Goal: Information Seeking & Learning: Check status

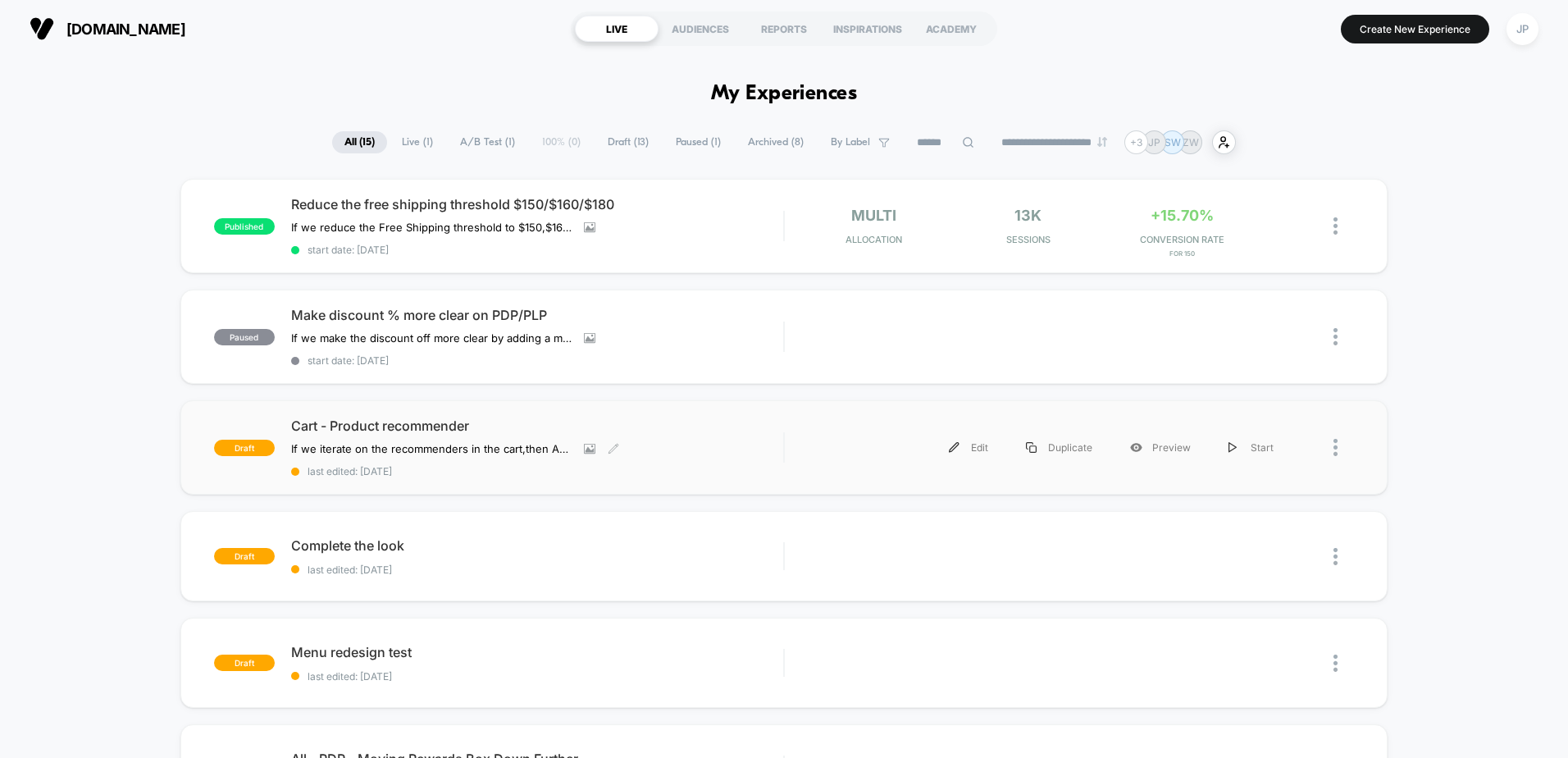
click at [431, 429] on span "Cart - Product recommender" at bounding box center [537, 426] width 492 height 17
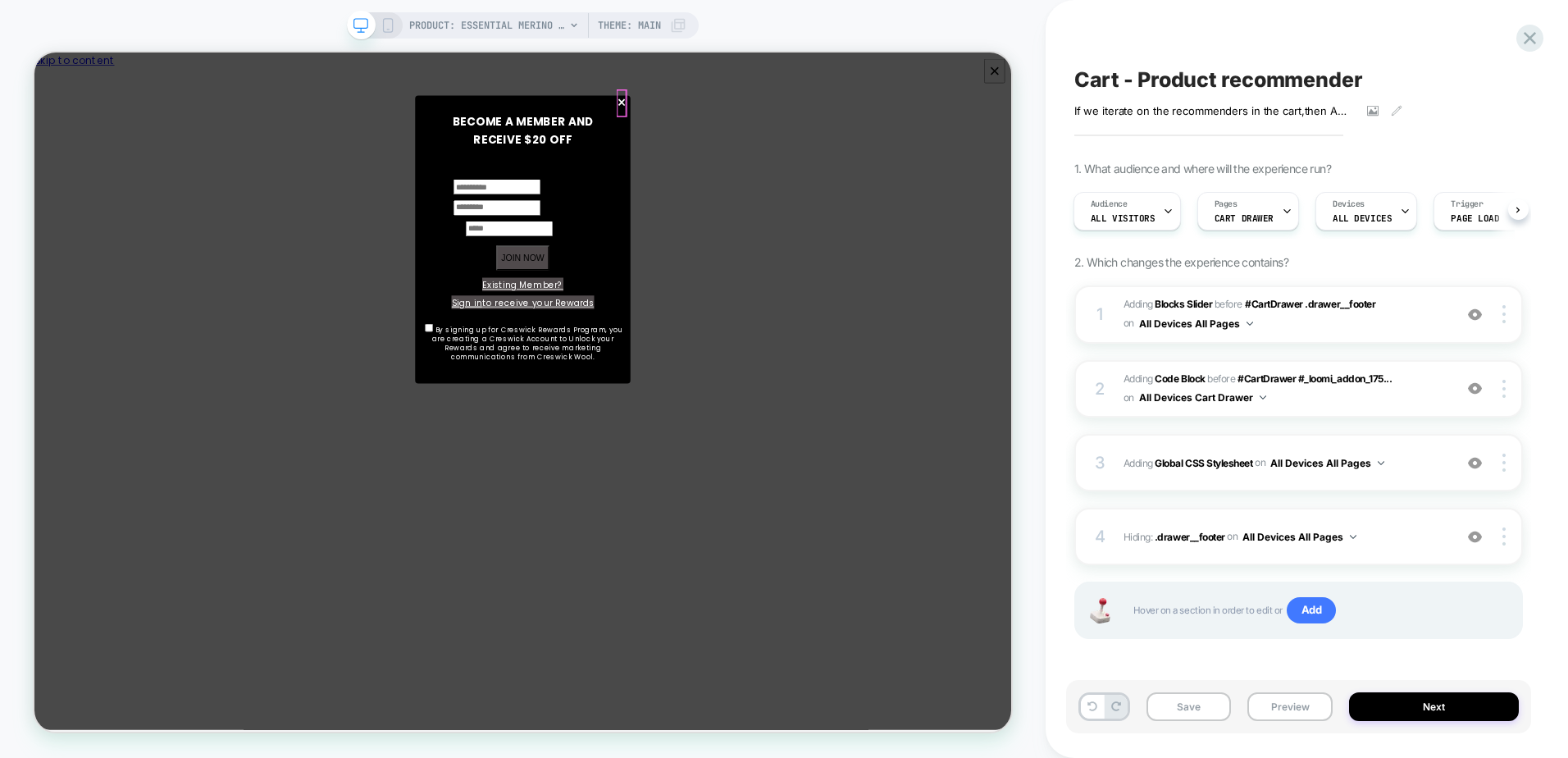
click at [817, 115] on span "×" at bounding box center [817, 121] width 14 height 37
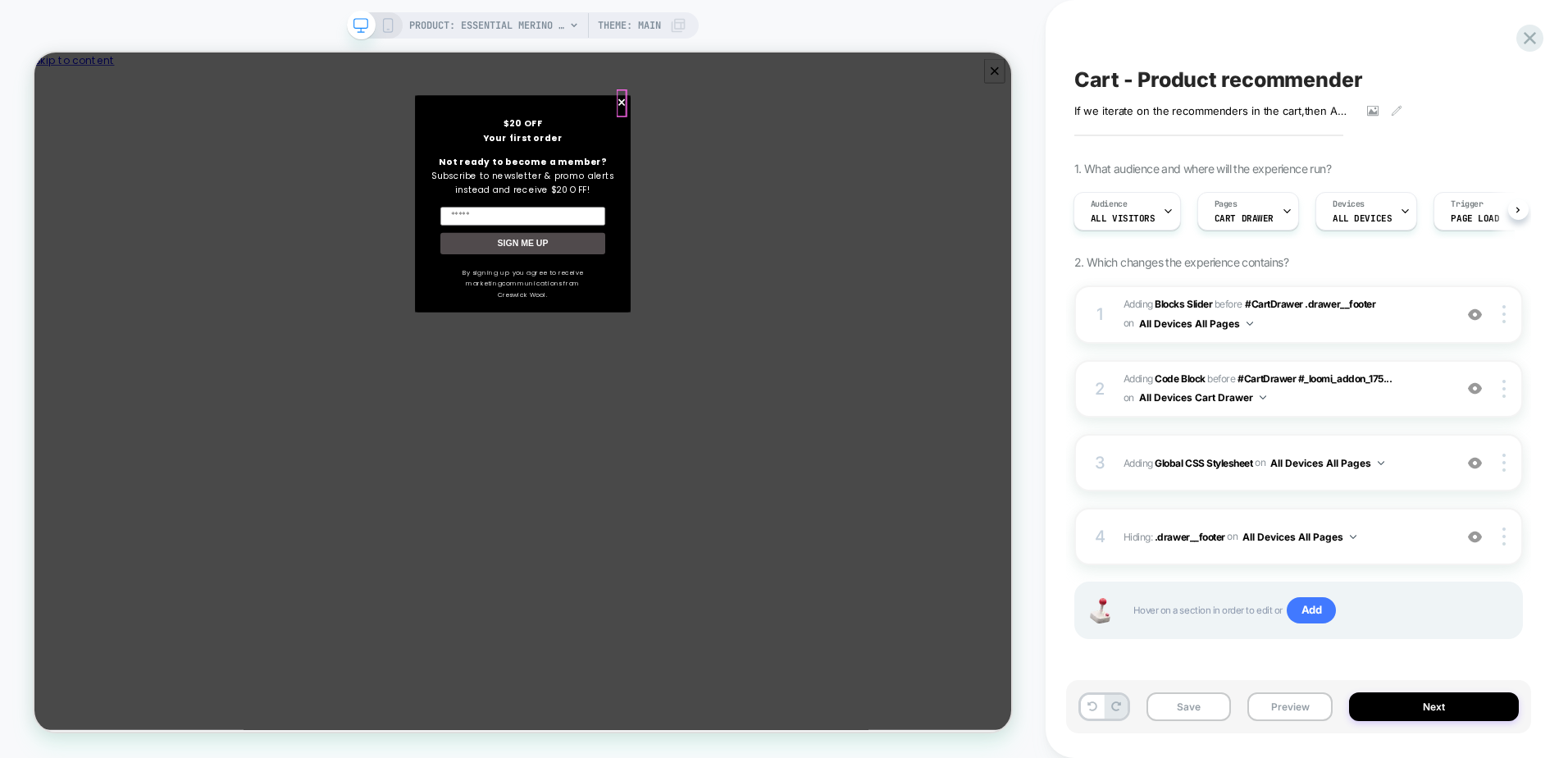
click at [817, 115] on span "×" at bounding box center [817, 121] width 14 height 37
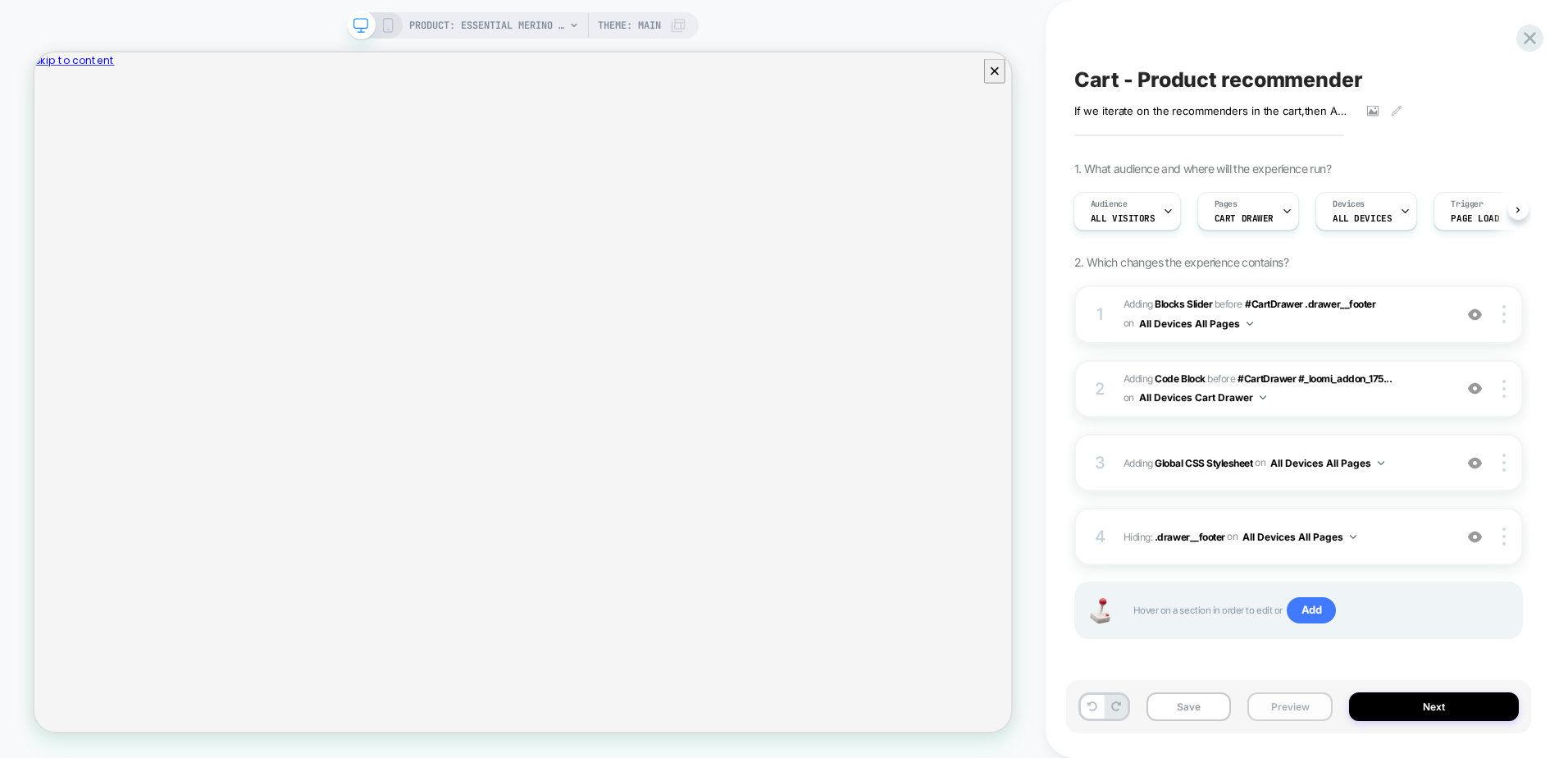
click at [1276, 706] on button "Preview" at bounding box center [1291, 707] width 85 height 28
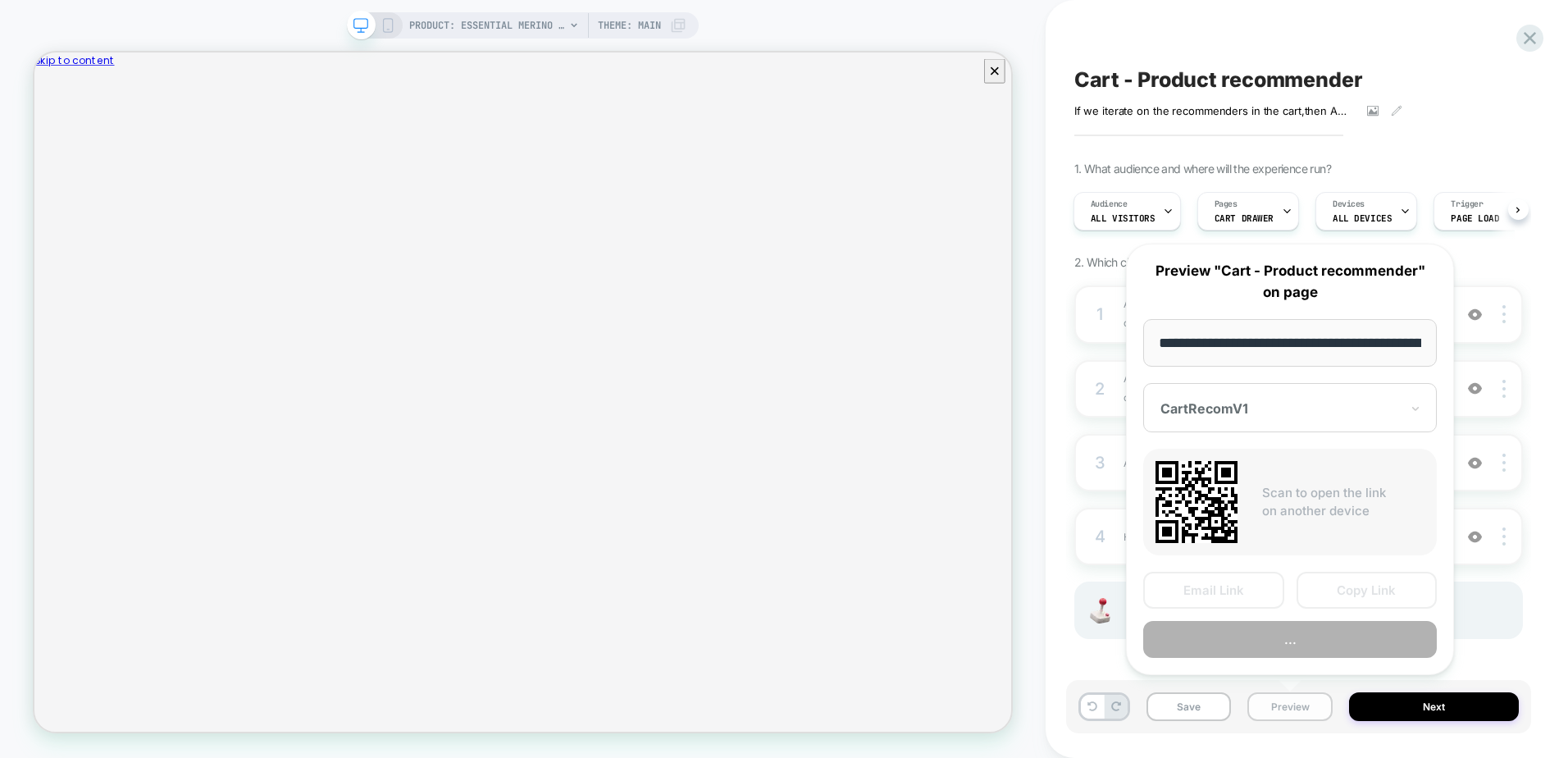
scroll to position [0, 299]
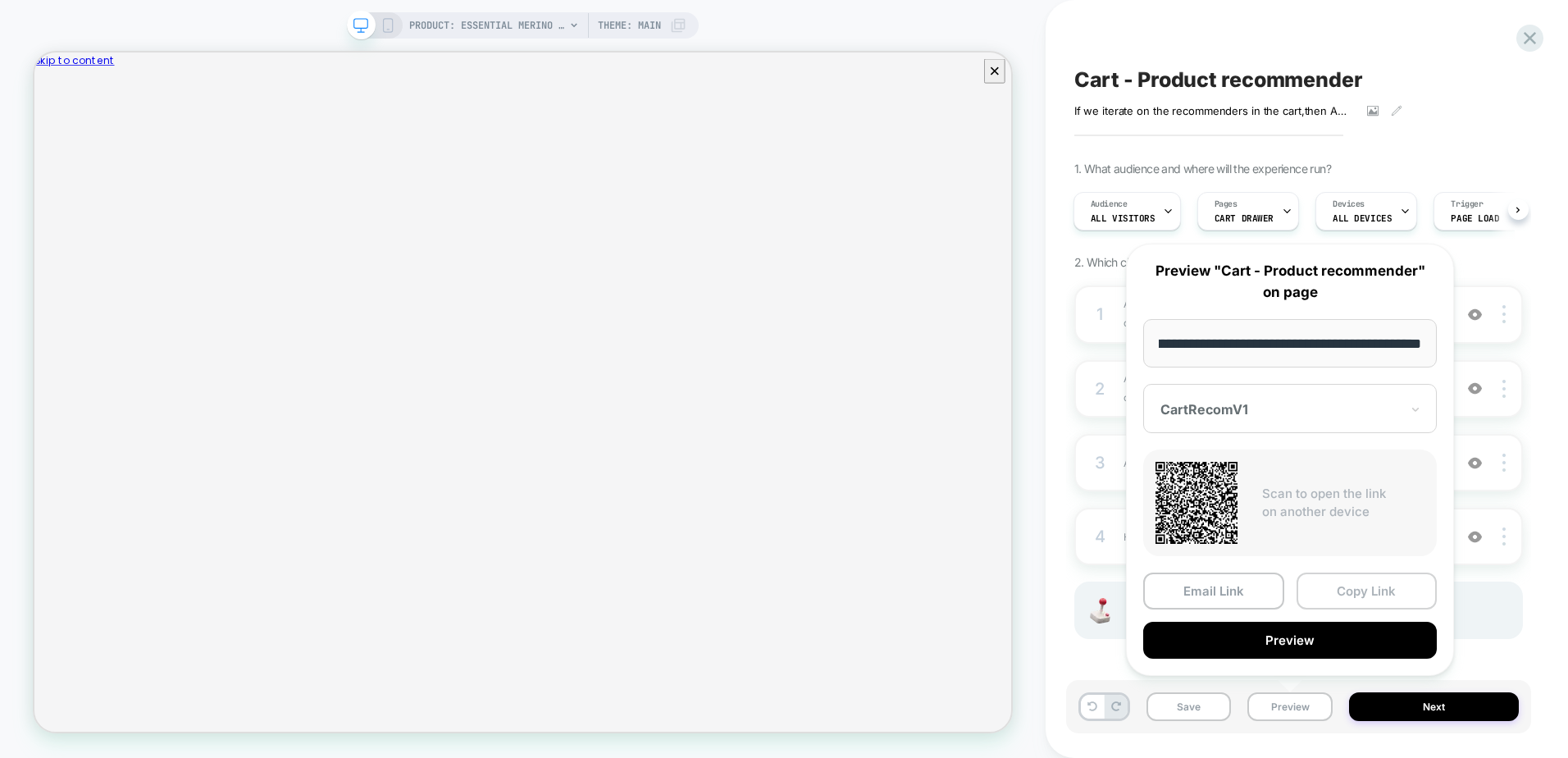
click at [1328, 600] on button "Copy Link" at bounding box center [1367, 591] width 141 height 37
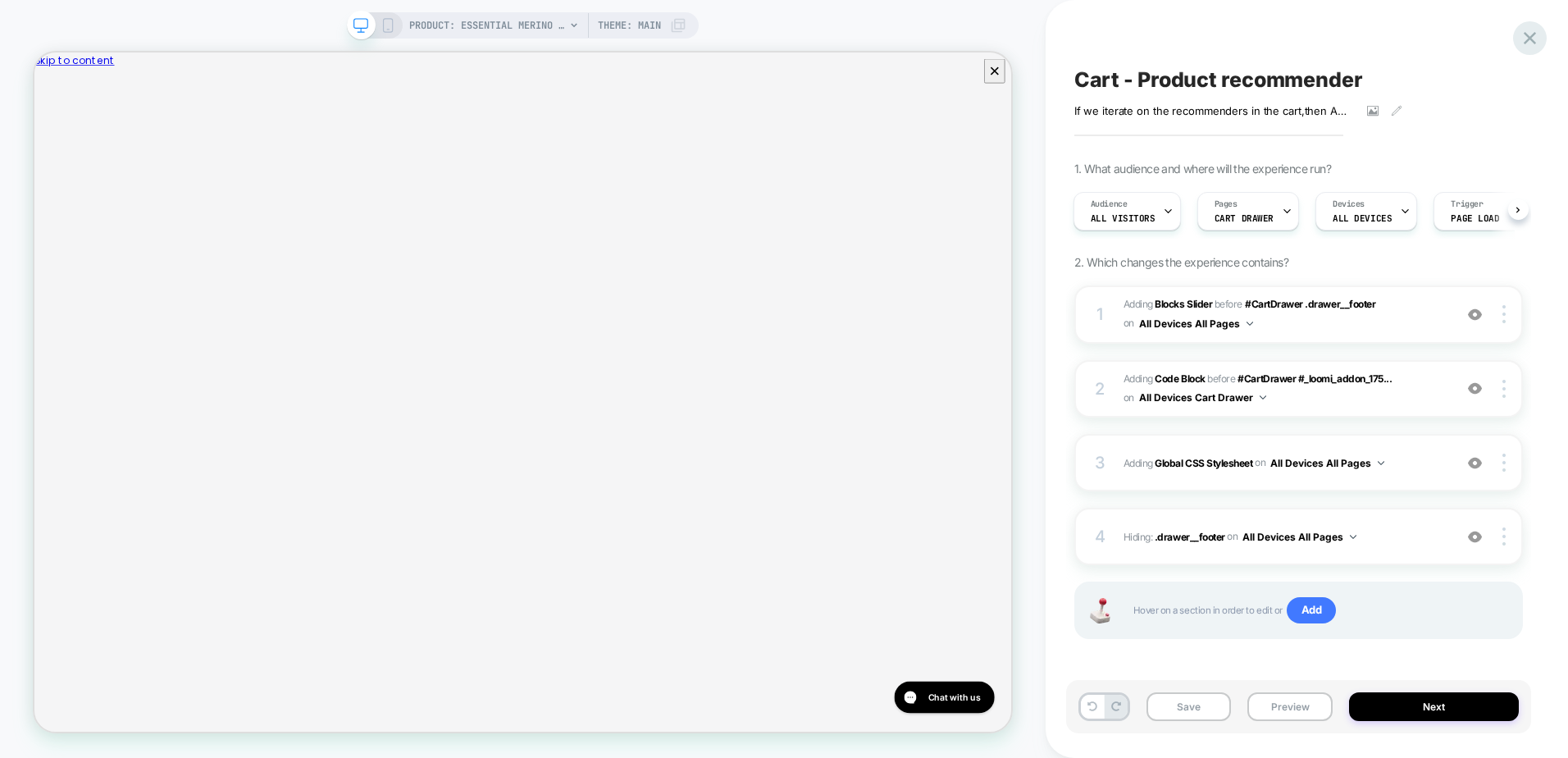
click at [1522, 35] on icon at bounding box center [1530, 38] width 22 height 22
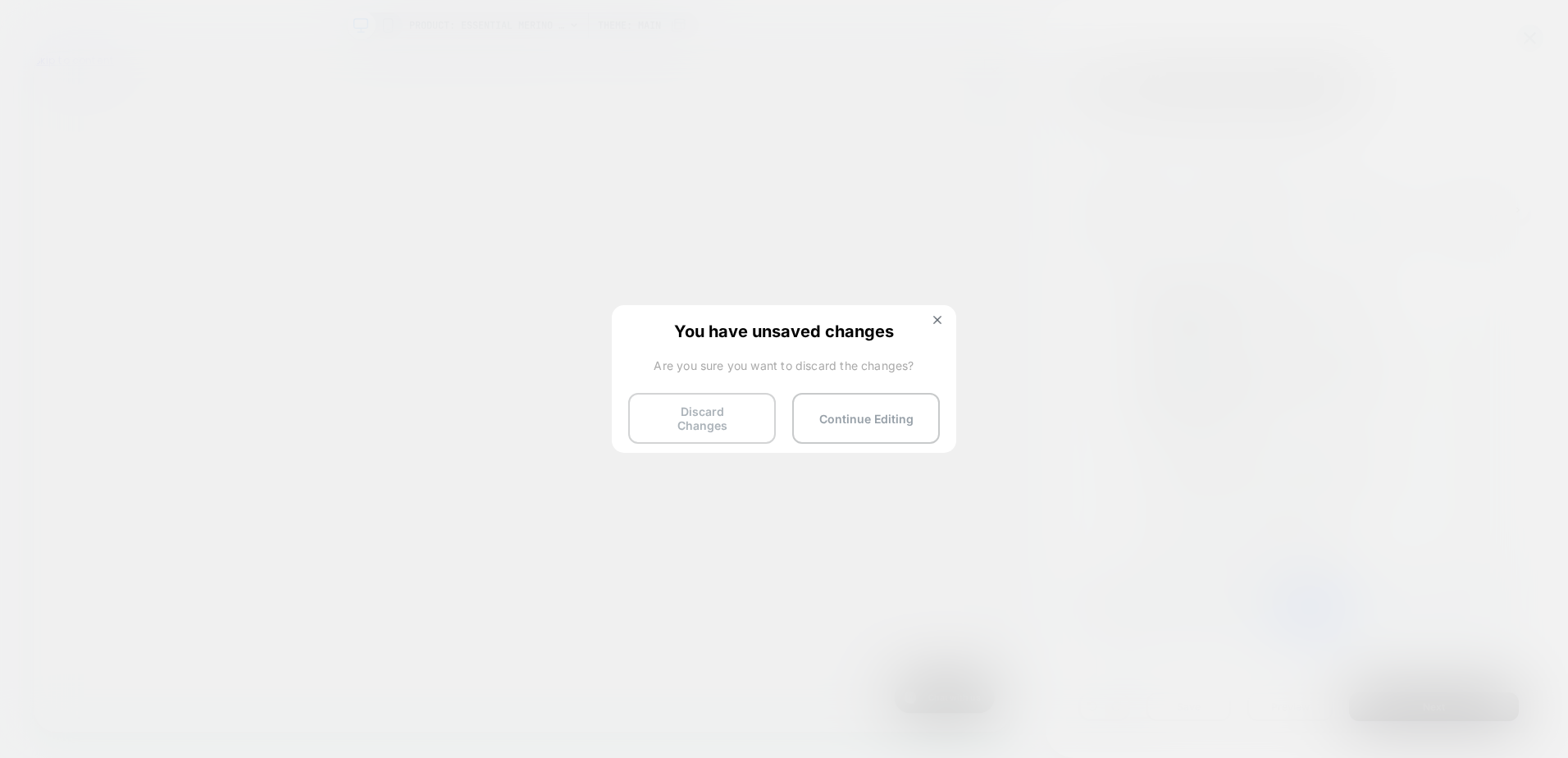
click at [722, 402] on button "Discard Changes" at bounding box center [702, 418] width 148 height 51
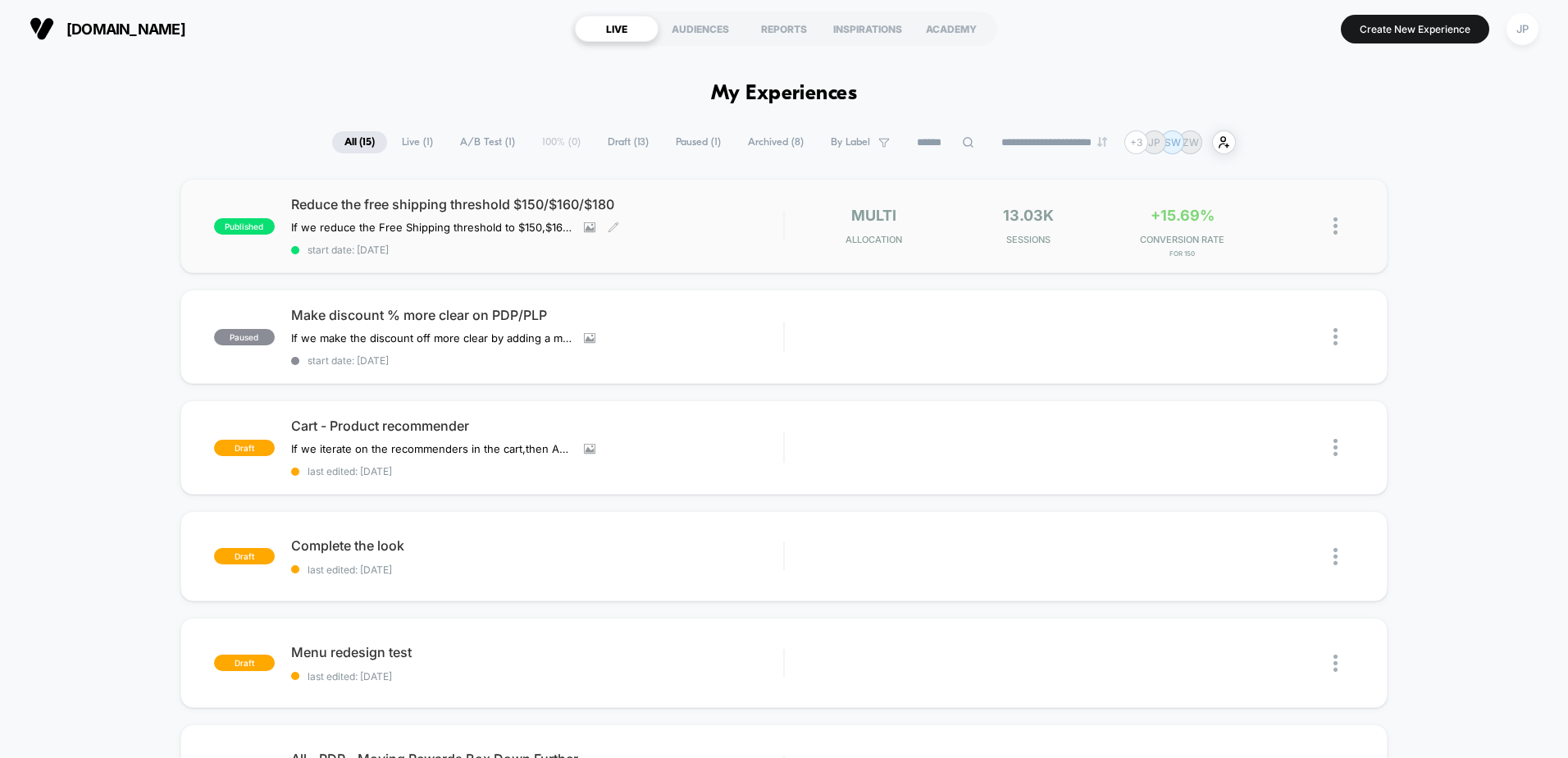
click at [703, 236] on div "Reduce the free shipping threshold $150/$160/$180 If we reduce the Free Shippin…" at bounding box center [537, 226] width 492 height 60
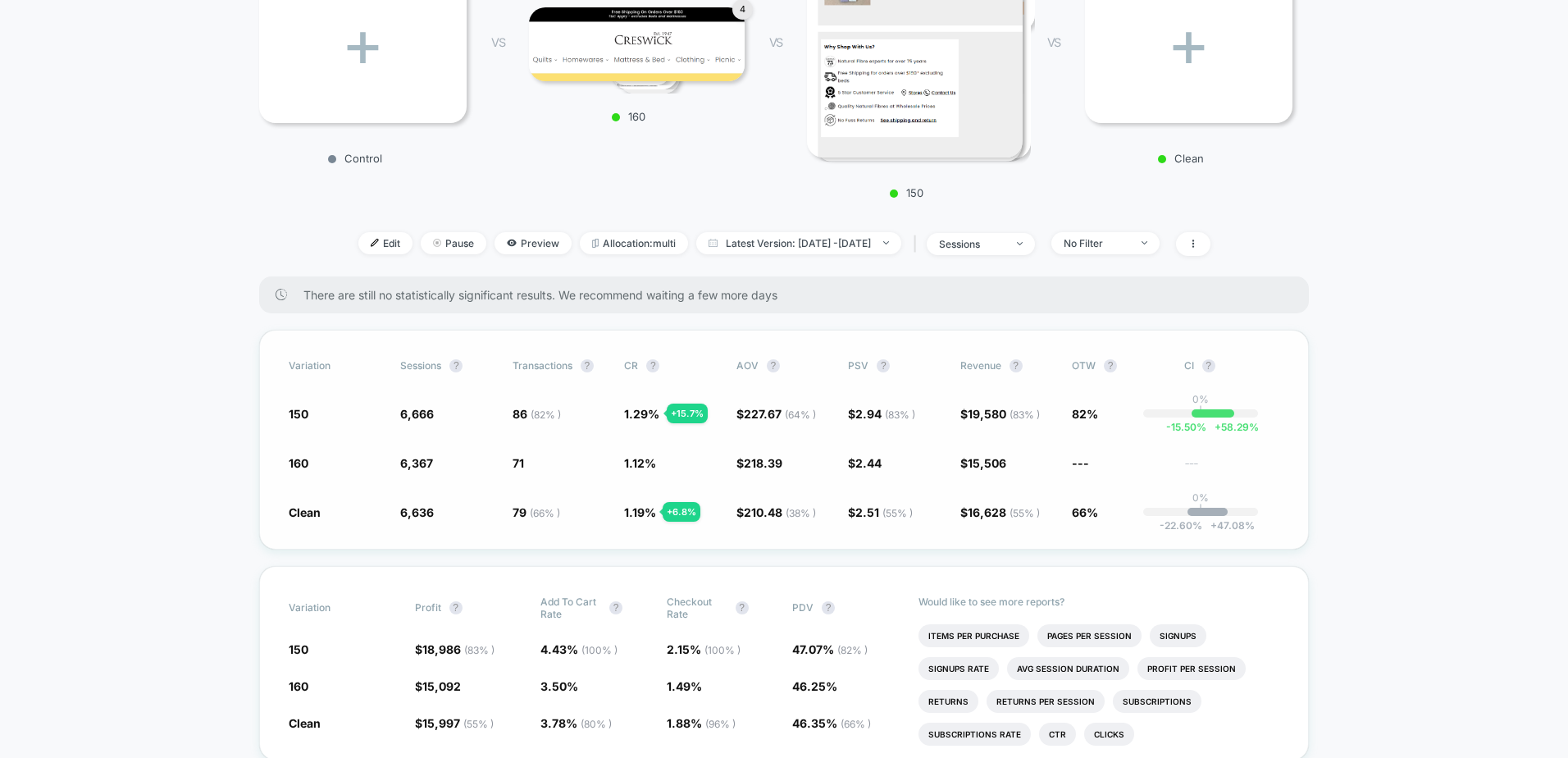
scroll to position [328, 0]
click at [714, 246] on span "Latest Version: Sep 29, 2025 - Oct 7, 2025" at bounding box center [799, 242] width 205 height 22
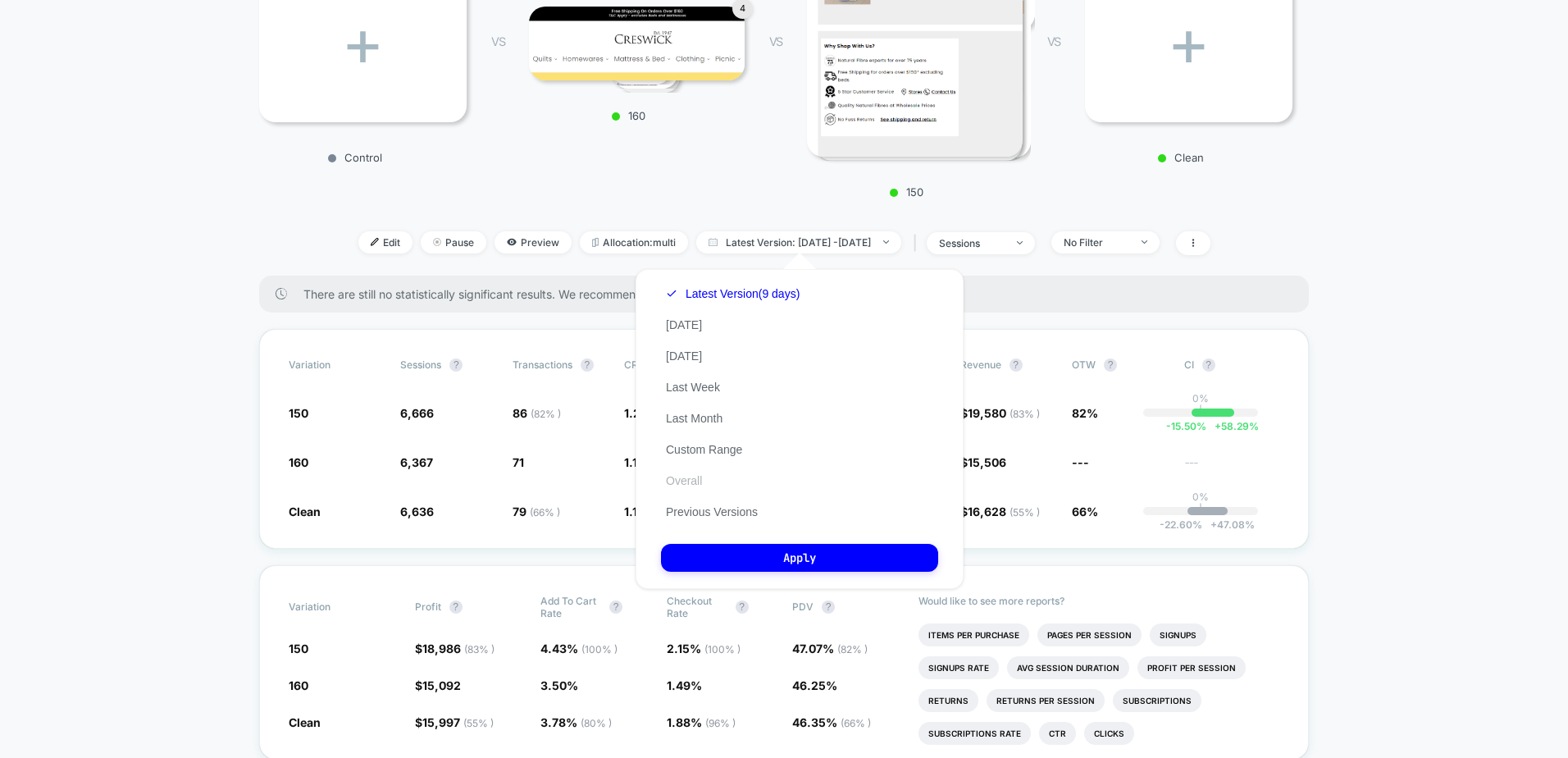
click at [690, 481] on button "Overall" at bounding box center [684, 481] width 46 height 15
click at [785, 556] on button "Apply" at bounding box center [800, 558] width 277 height 27
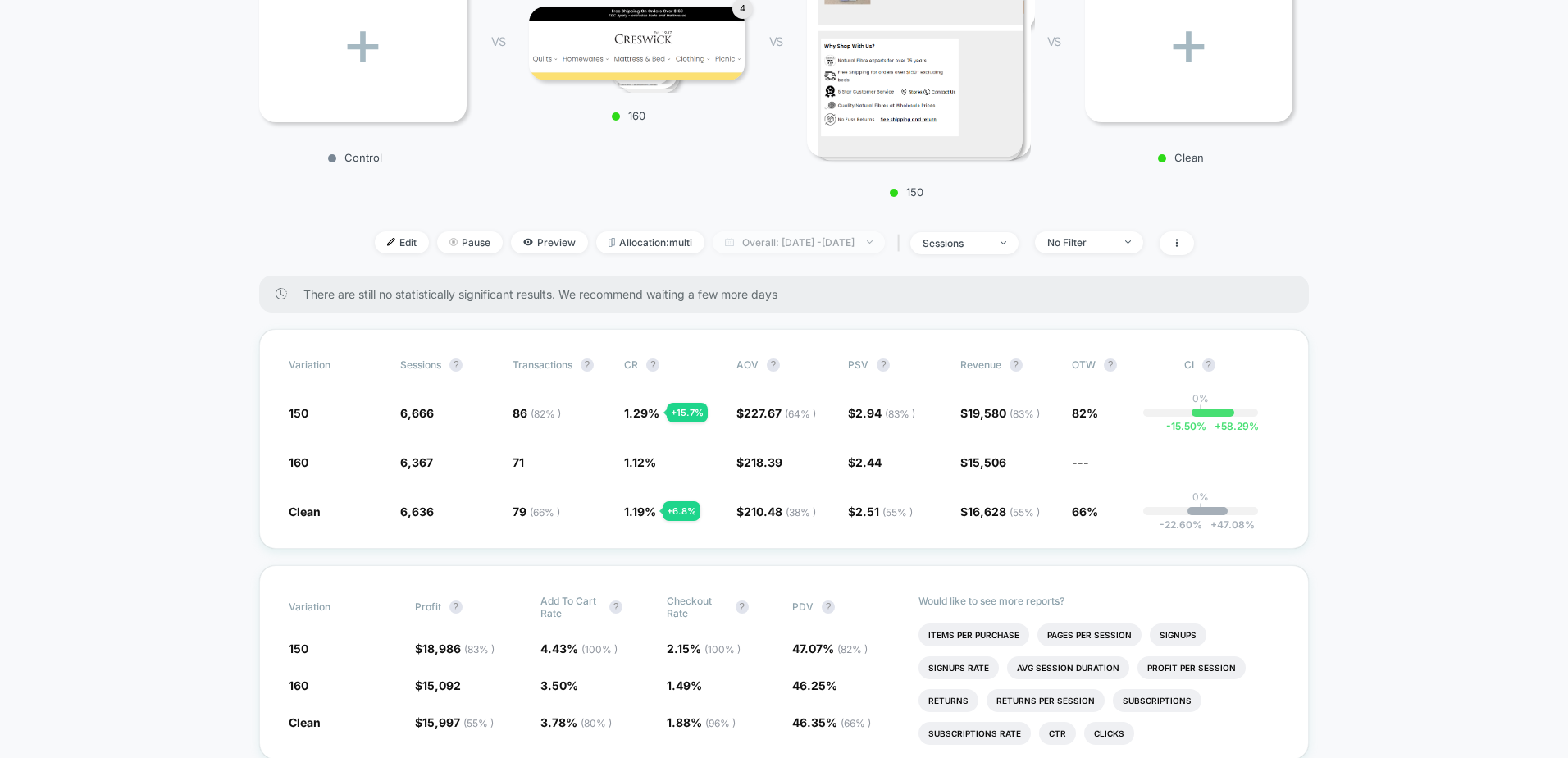
click at [739, 240] on span "Overall: Sep 28, 2025 - Oct 7, 2025" at bounding box center [799, 242] width 172 height 22
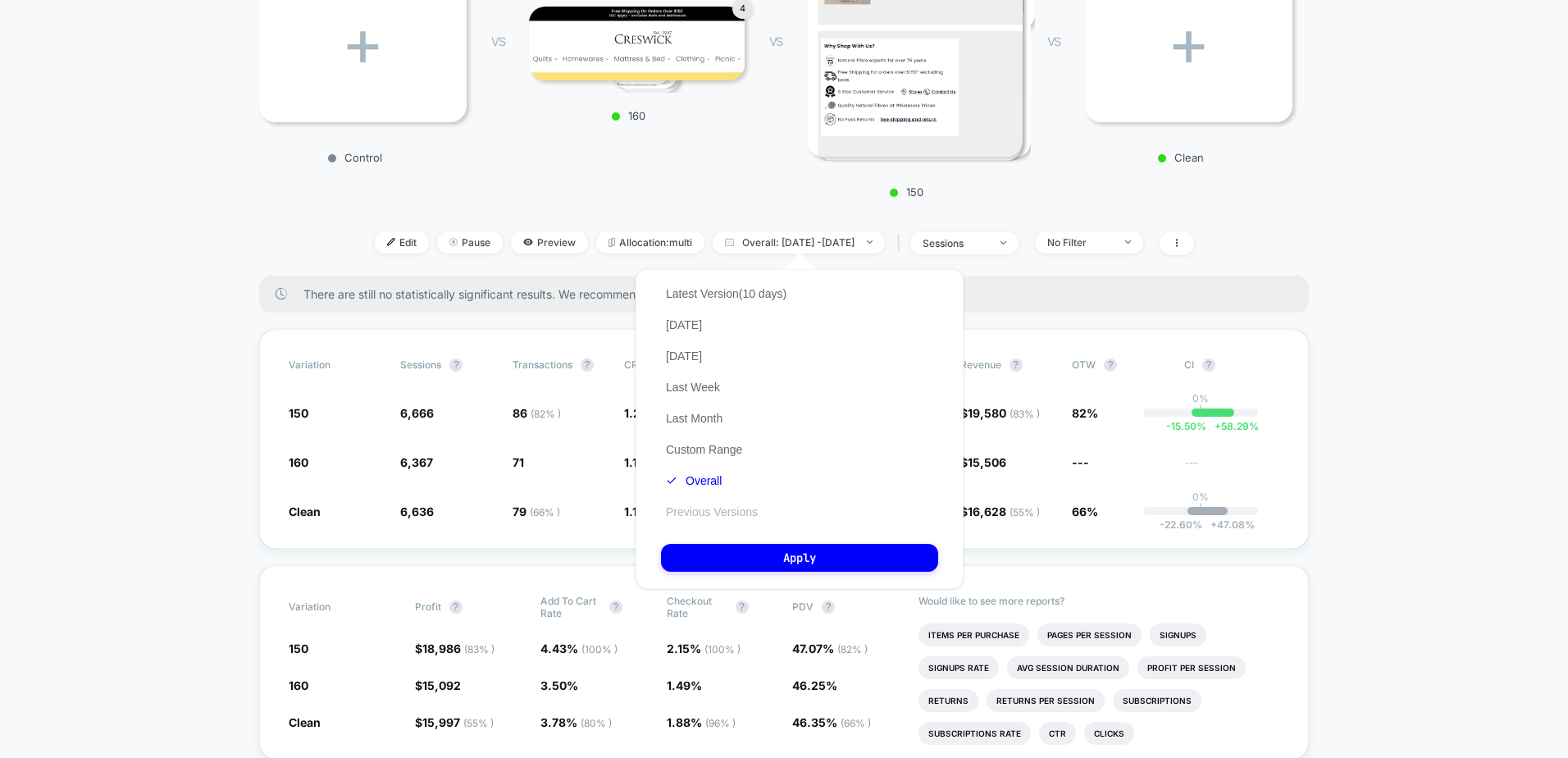
click at [695, 509] on button "Previous Versions" at bounding box center [712, 512] width 102 height 15
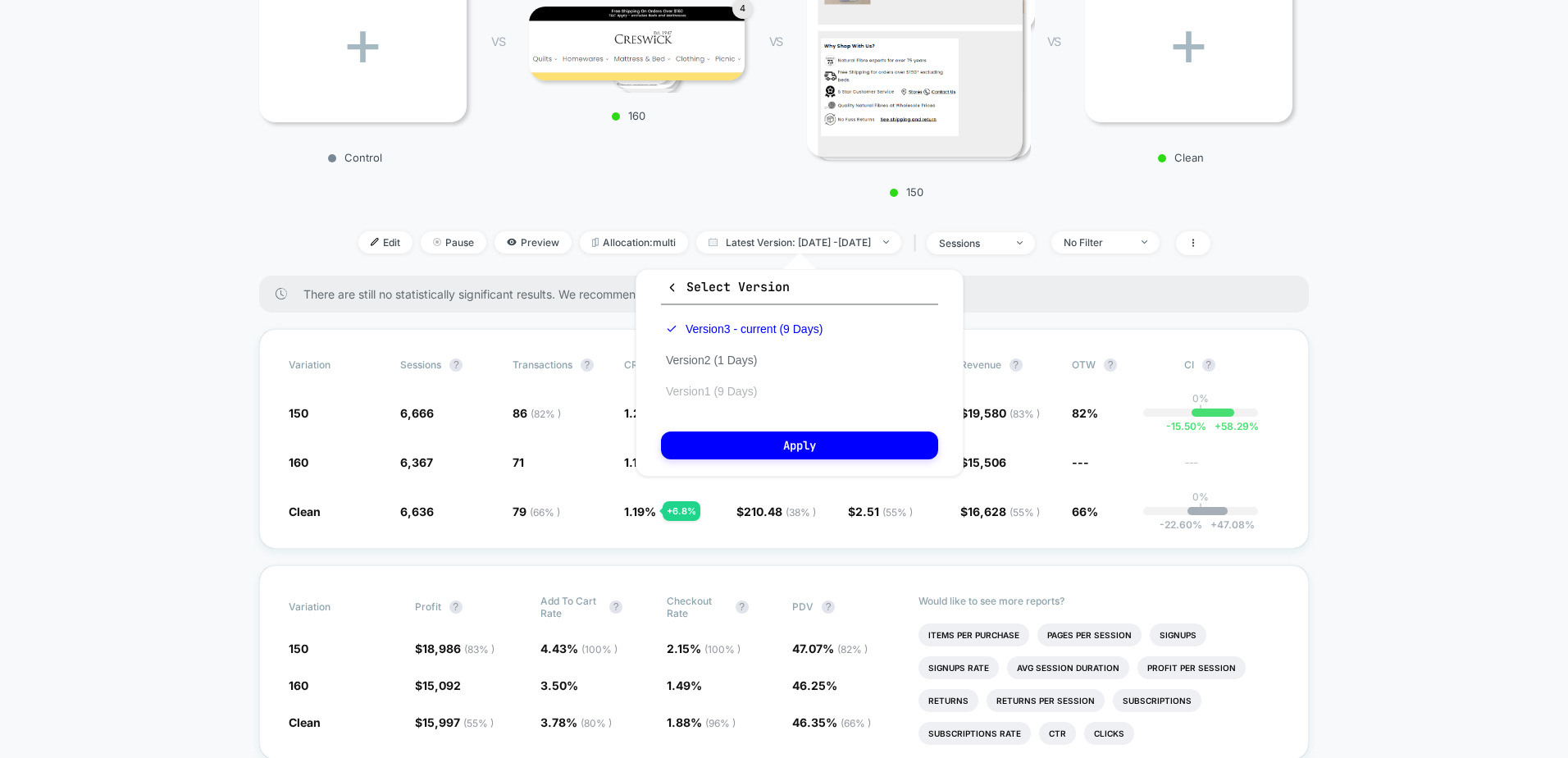
click at [687, 396] on button "Version 1 (9 Days)" at bounding box center [712, 391] width 101 height 15
click at [699, 442] on button "Apply" at bounding box center [800, 445] width 277 height 27
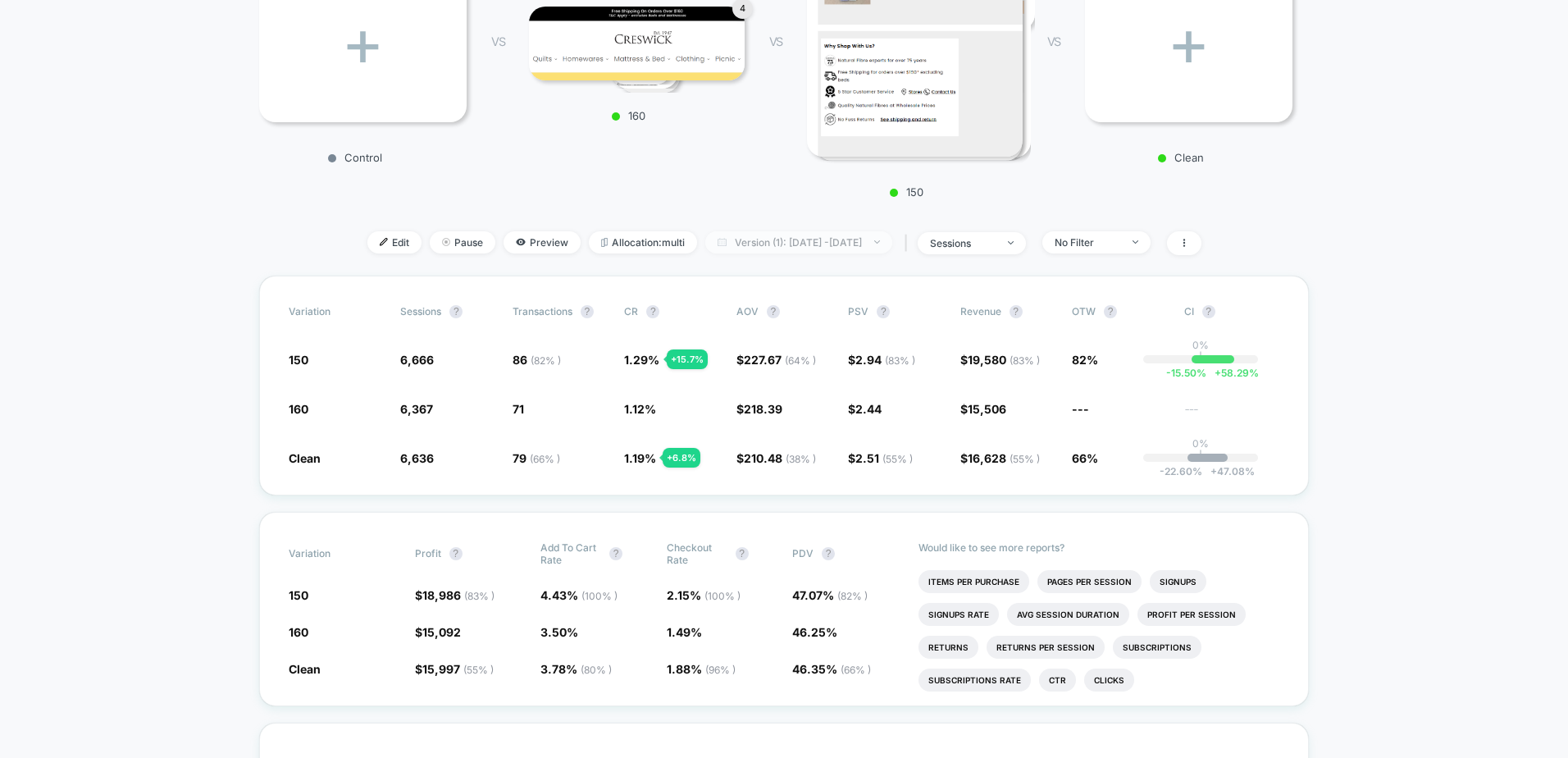
click at [741, 238] on span "Version (1): Sep 16, 2025 - Sep 24, 2025" at bounding box center [799, 242] width 187 height 22
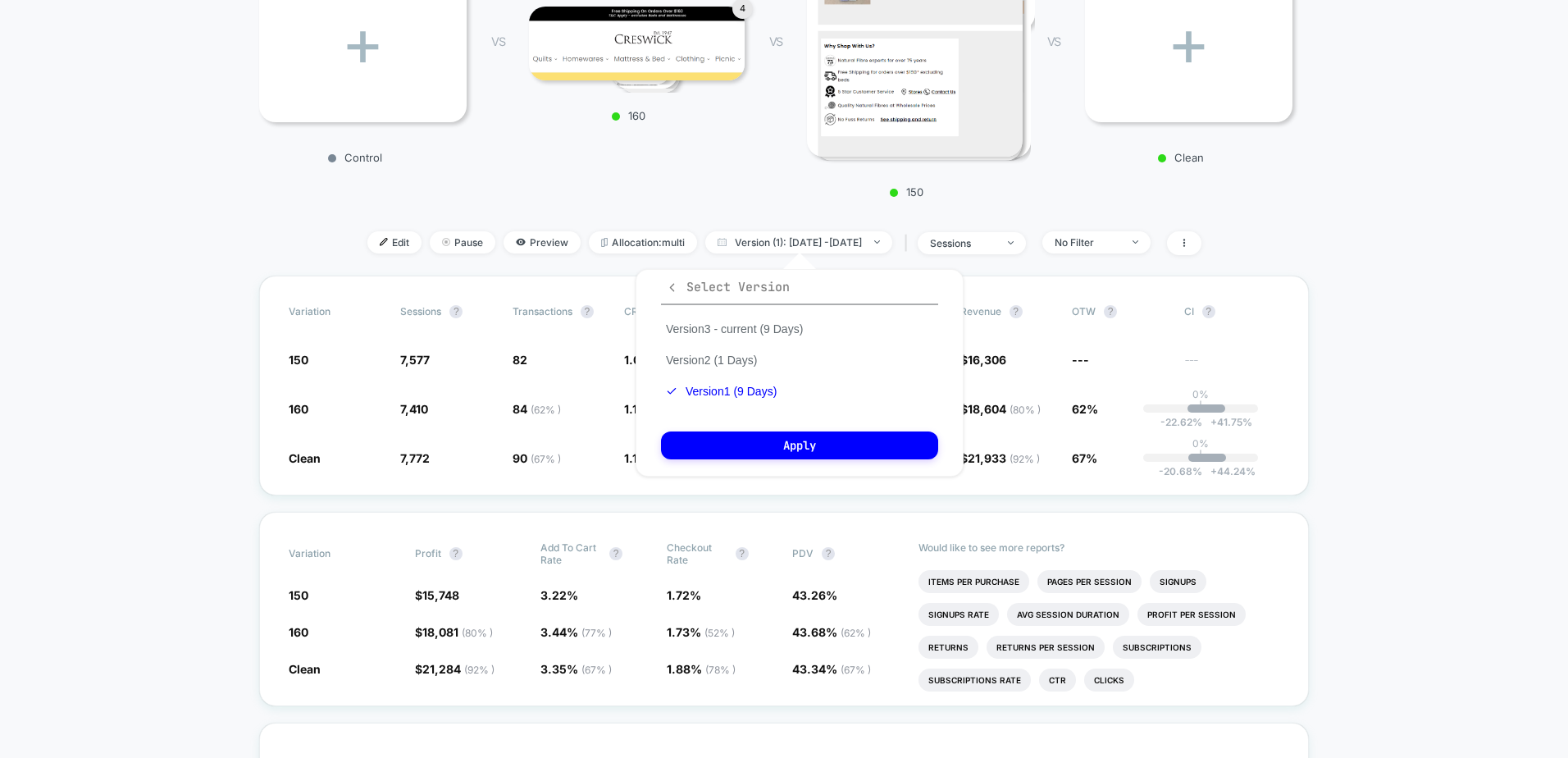
click at [667, 287] on icon "button" at bounding box center [672, 287] width 12 height 12
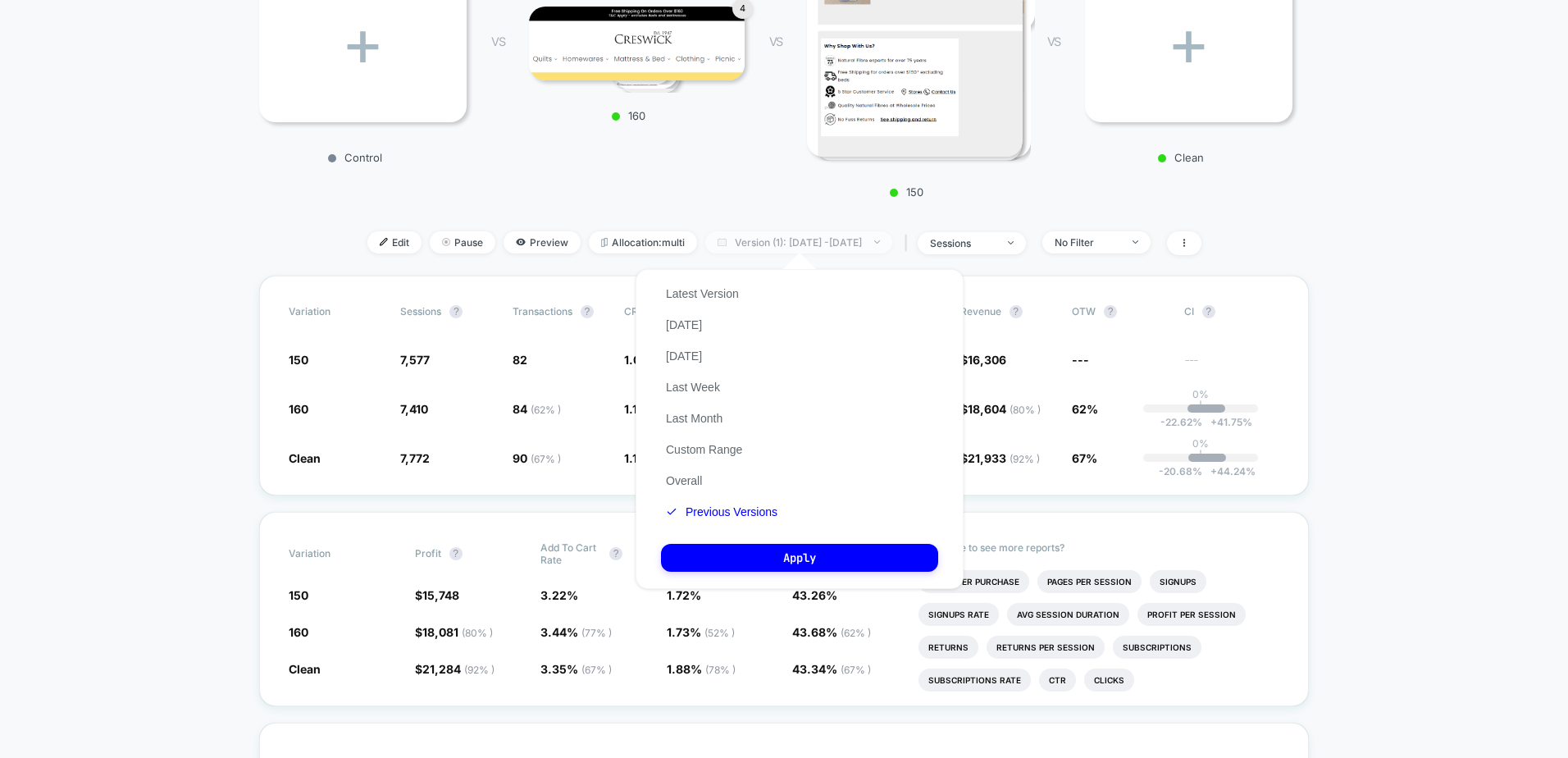
click at [714, 239] on span "Version (1): Sep 16, 2025 - Sep 24, 2025" at bounding box center [799, 242] width 187 height 22
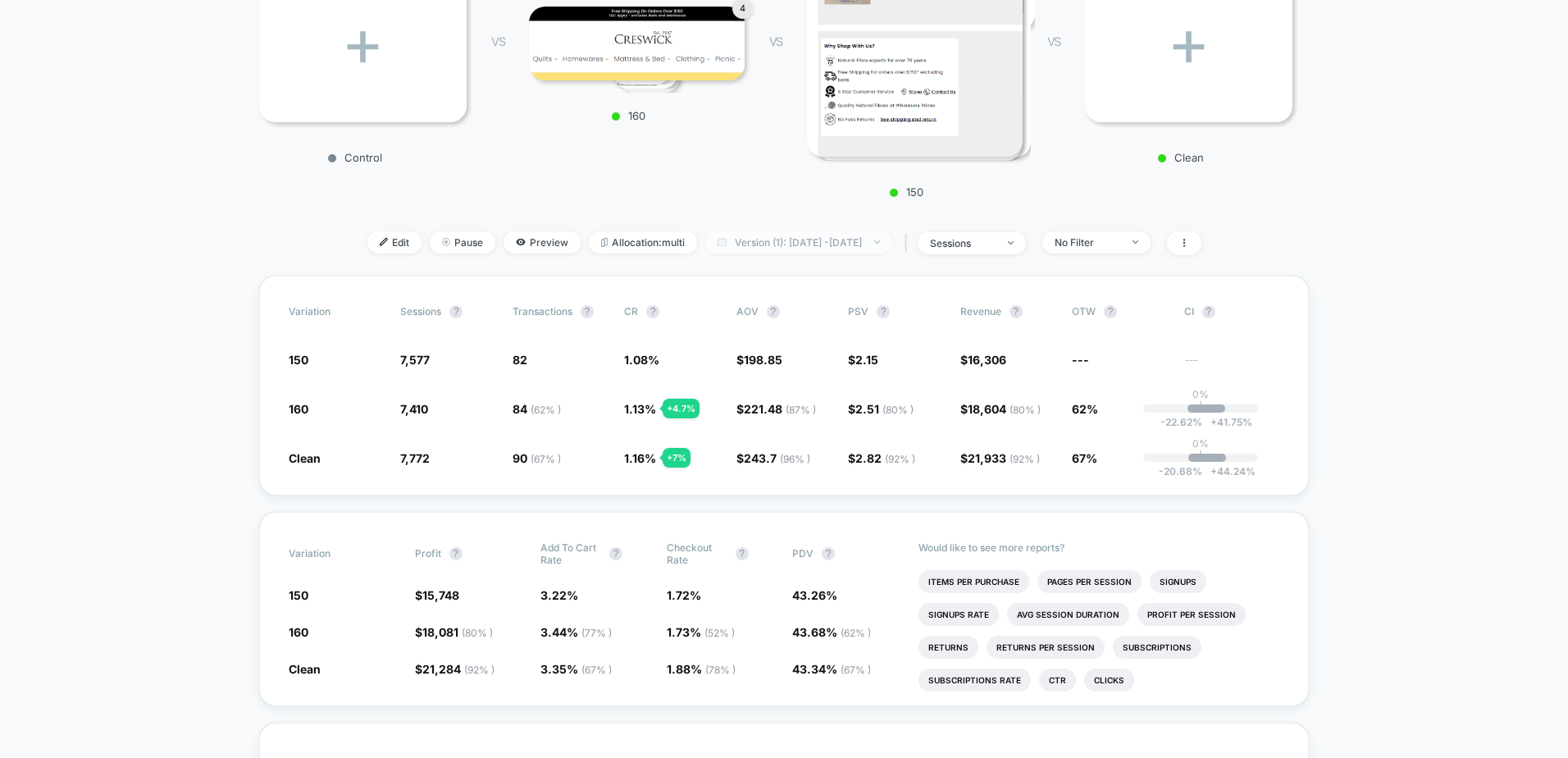
click at [749, 238] on span "Version (1): Sep 16, 2025 - Sep 24, 2025" at bounding box center [799, 242] width 187 height 22
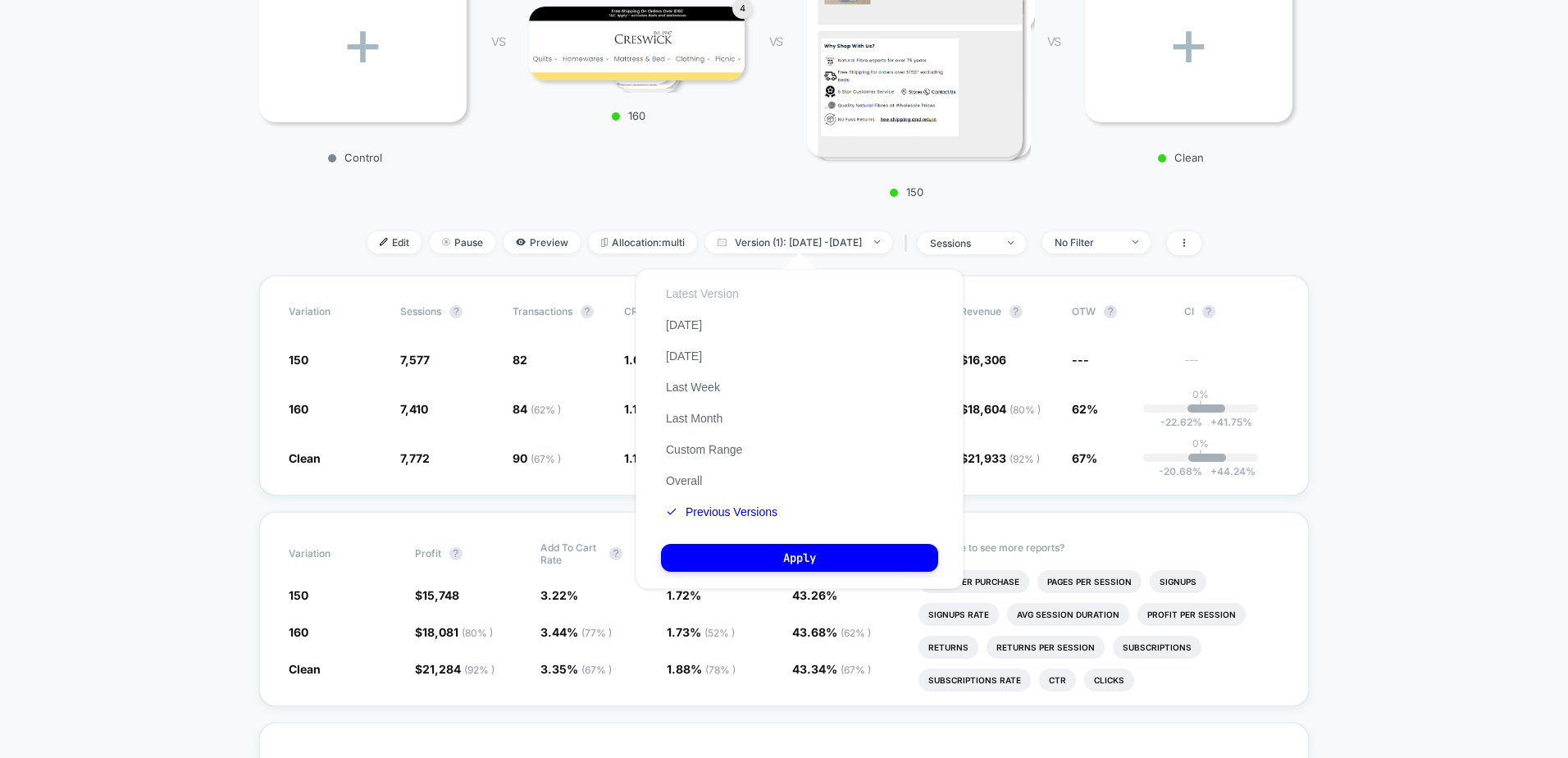
click at [723, 292] on button "Latest Version" at bounding box center [702, 293] width 82 height 15
click at [689, 481] on button "Overall" at bounding box center [684, 481] width 46 height 15
click at [768, 564] on button "Apply" at bounding box center [800, 558] width 277 height 27
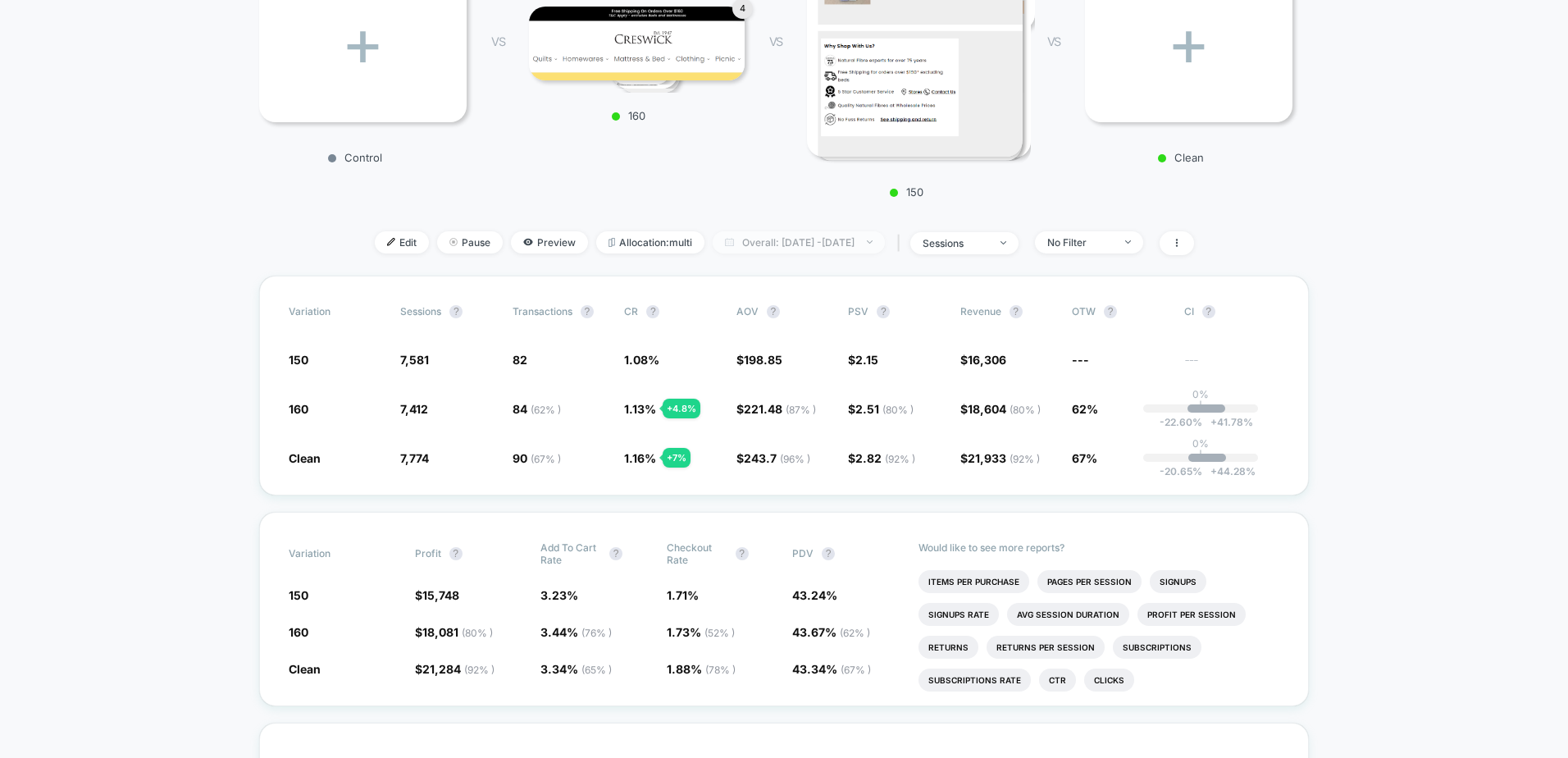
click at [763, 244] on span "Overall: Sep 16, 2025 - Sep 24, 2025" at bounding box center [799, 242] width 172 height 22
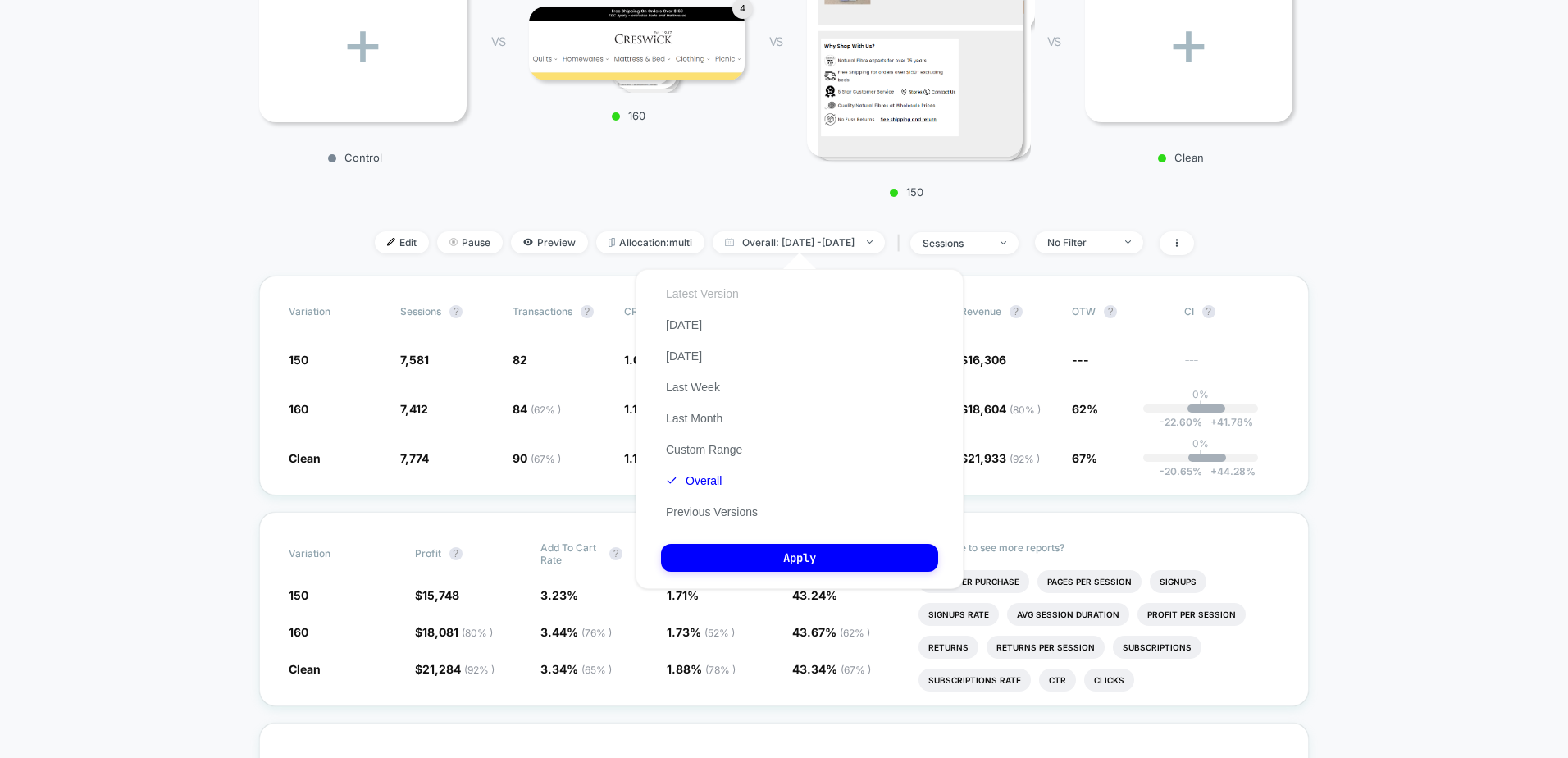
click at [697, 292] on button "Latest Version" at bounding box center [702, 293] width 82 height 15
click at [731, 559] on button "Apply" at bounding box center [800, 558] width 277 height 27
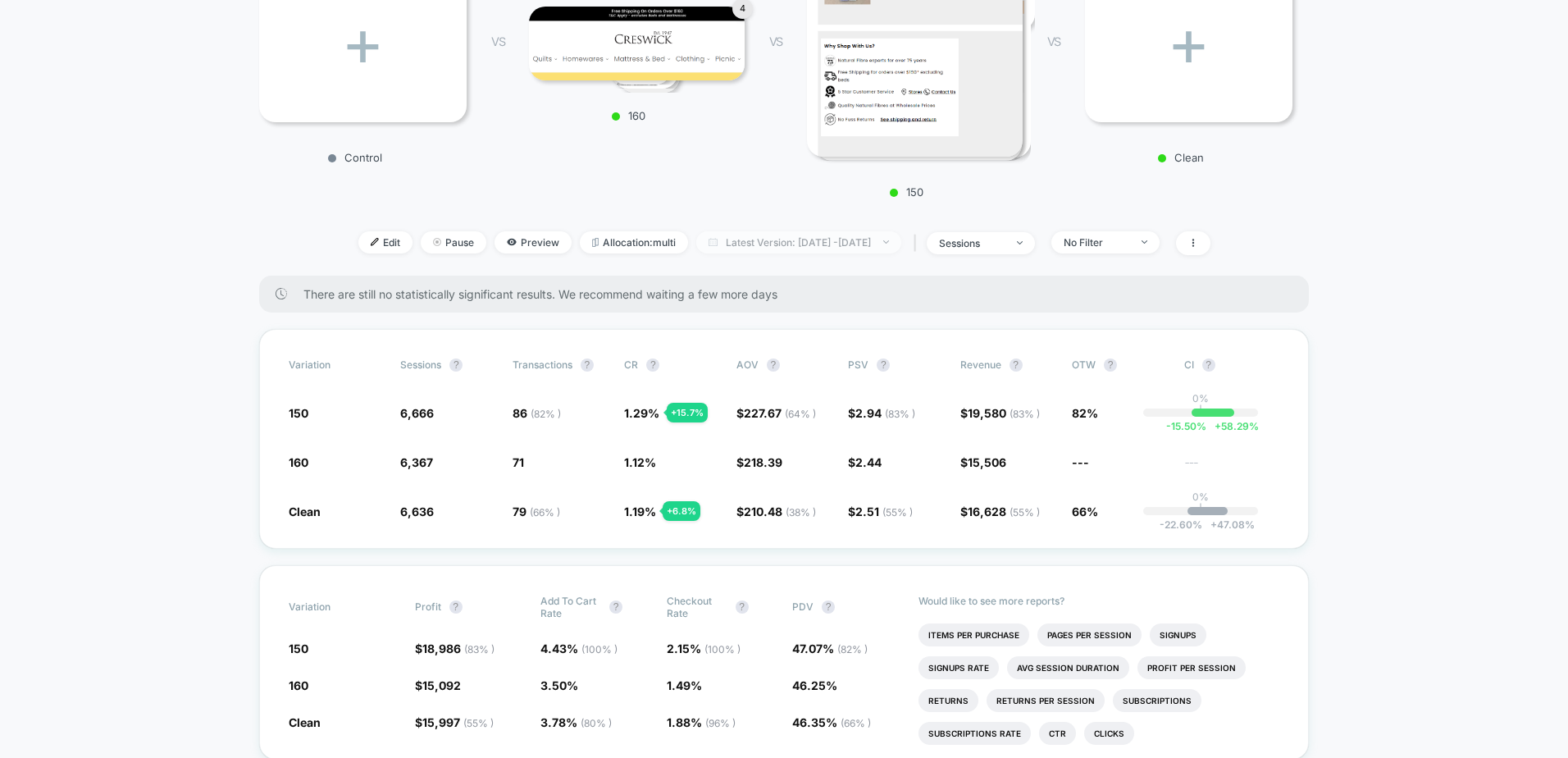
click at [728, 243] on span "Latest Version: Sep 28, 2025 - Oct 6, 2025" at bounding box center [799, 242] width 205 height 22
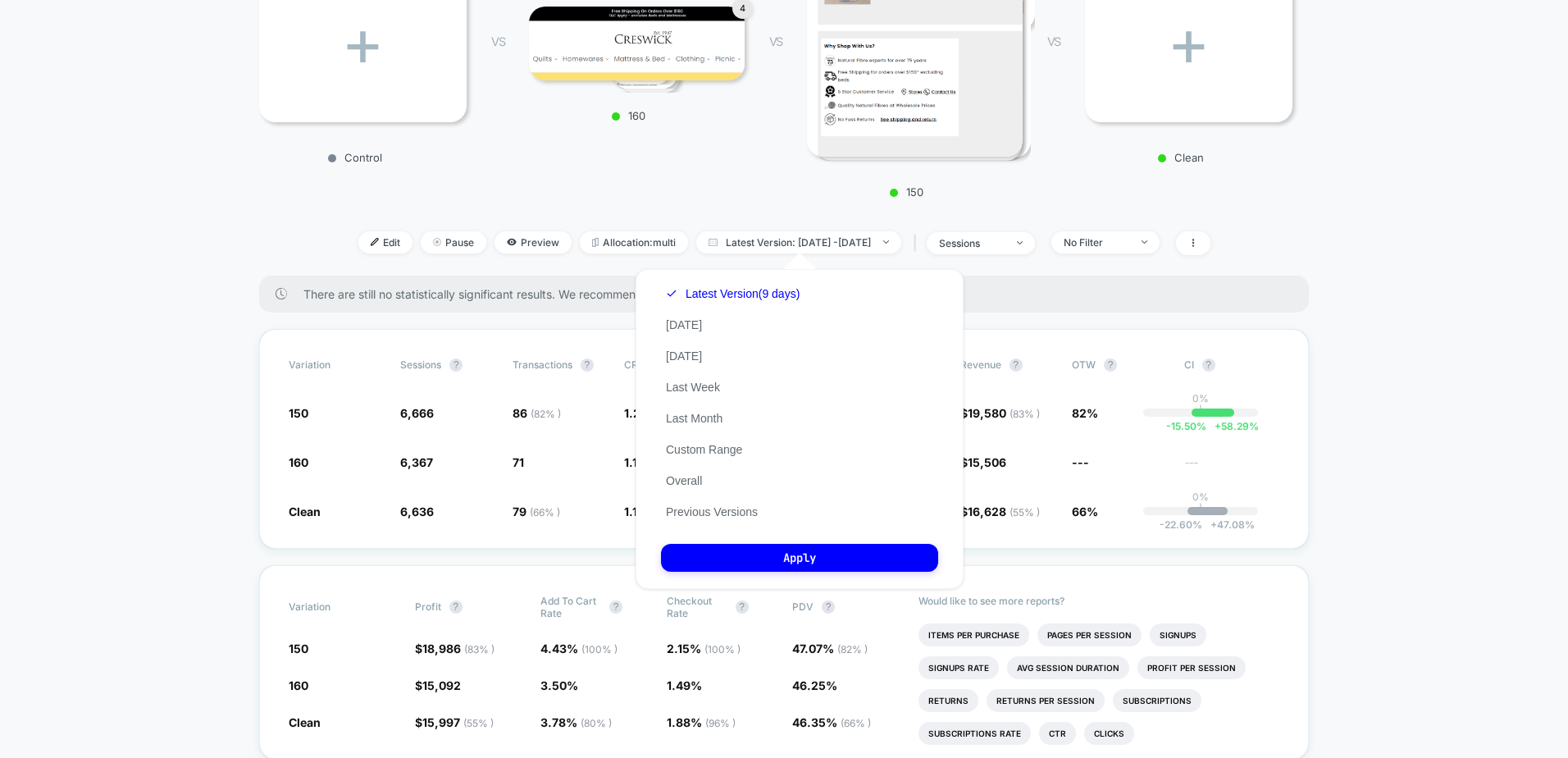
click at [704, 488] on div "Latest Version (9 days) Today Yesterday Last Week Last Month Custom Range Overa…" at bounding box center [733, 402] width 144 height 249
click at [698, 447] on button "Custom Range" at bounding box center [704, 449] width 86 height 15
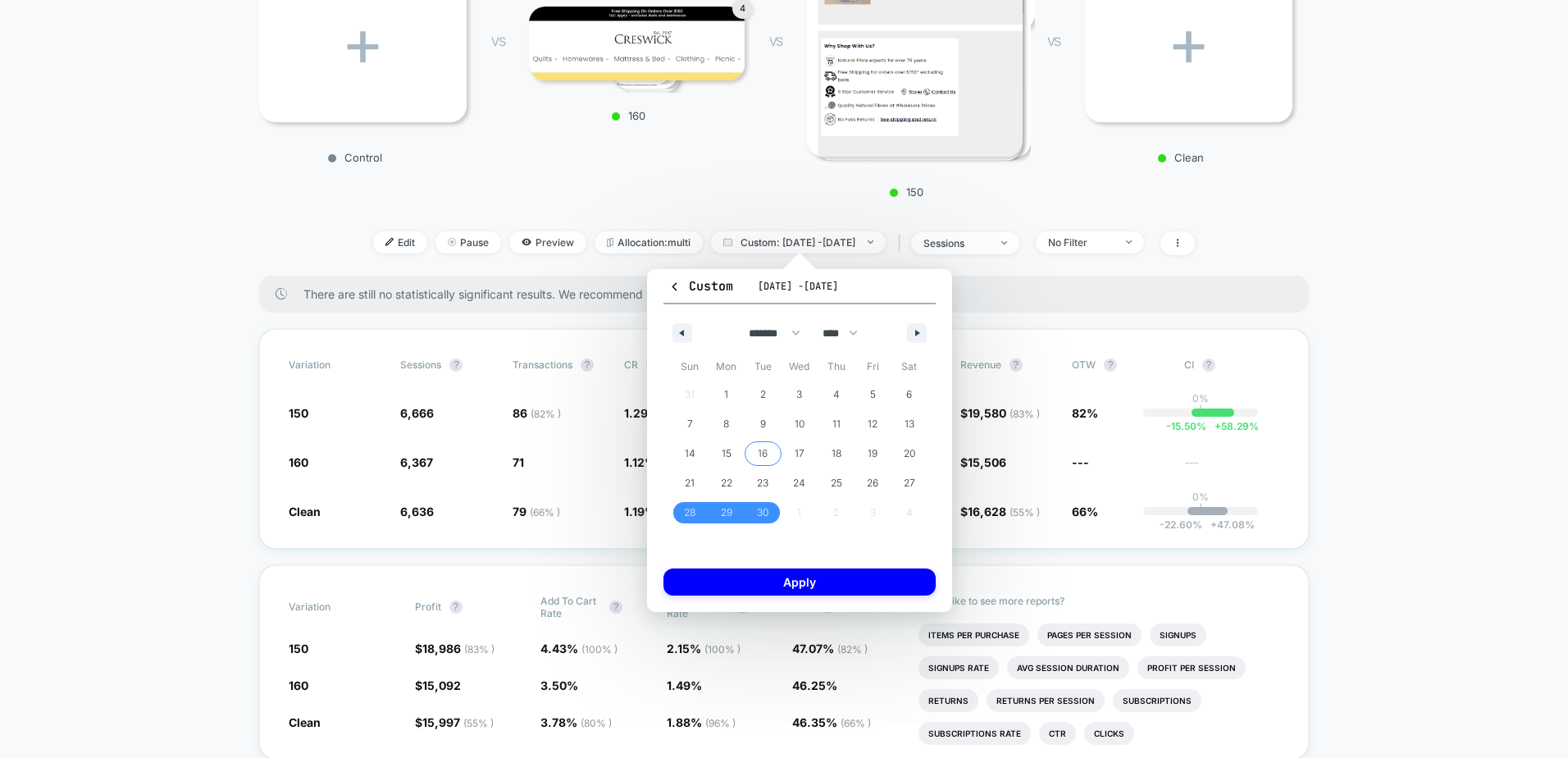
click at [762, 456] on span "16" at bounding box center [762, 453] width 10 height 29
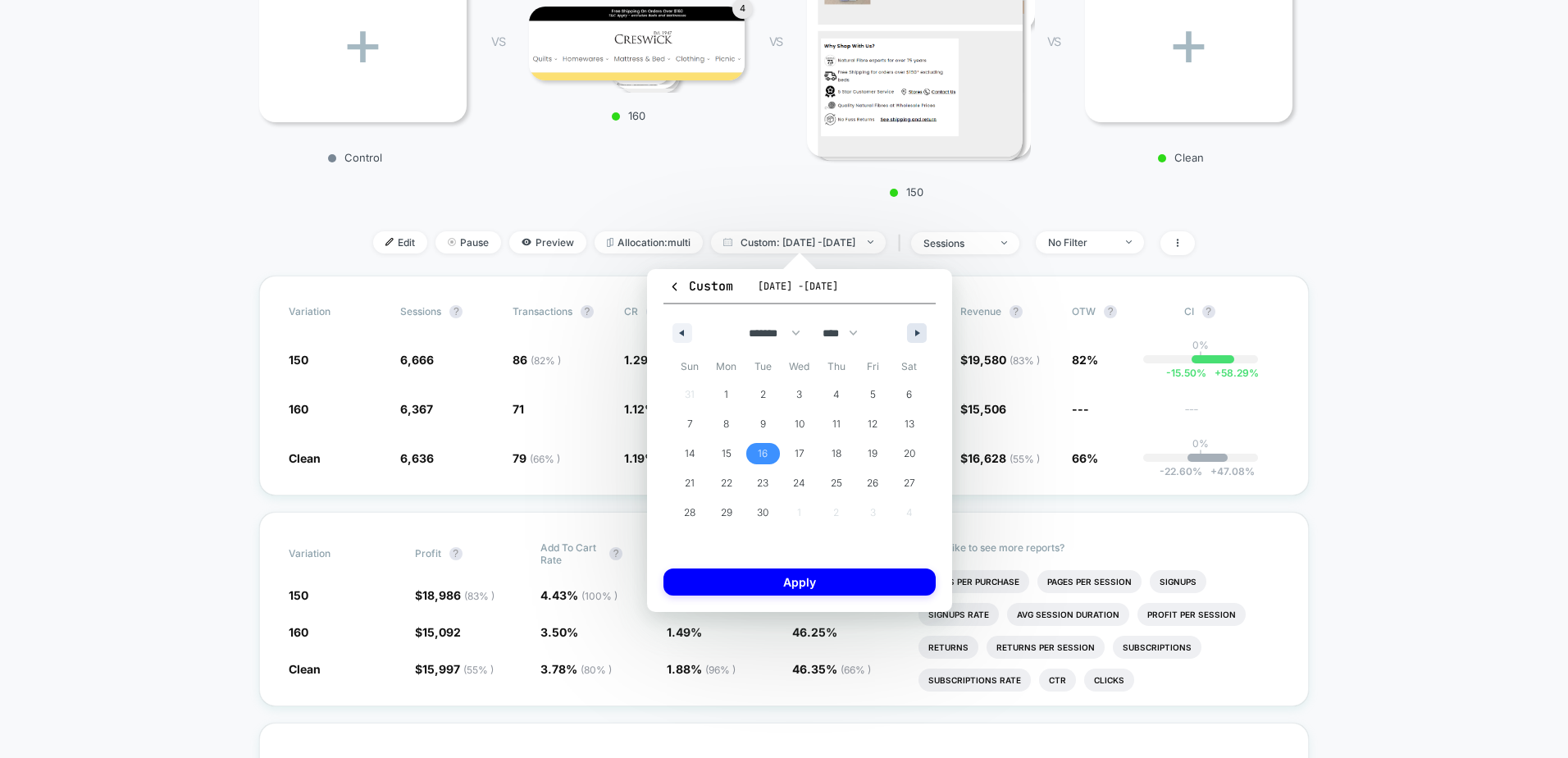
click at [914, 335] on button "button" at bounding box center [917, 333] width 20 height 20
click at [764, 425] on span "7" at bounding box center [763, 424] width 5 height 29
select select "*"
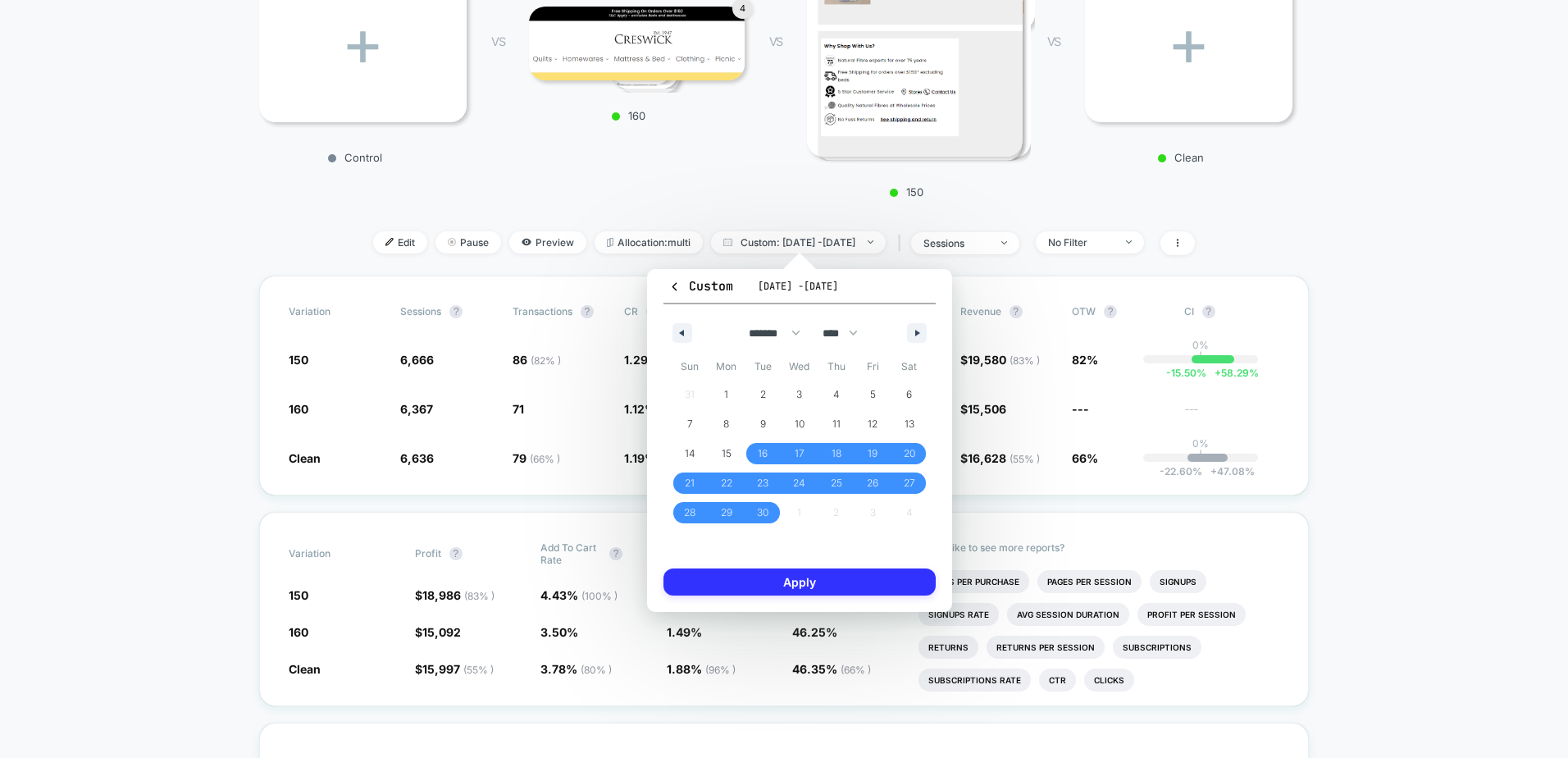
click at [775, 587] on button "Apply" at bounding box center [800, 582] width 272 height 27
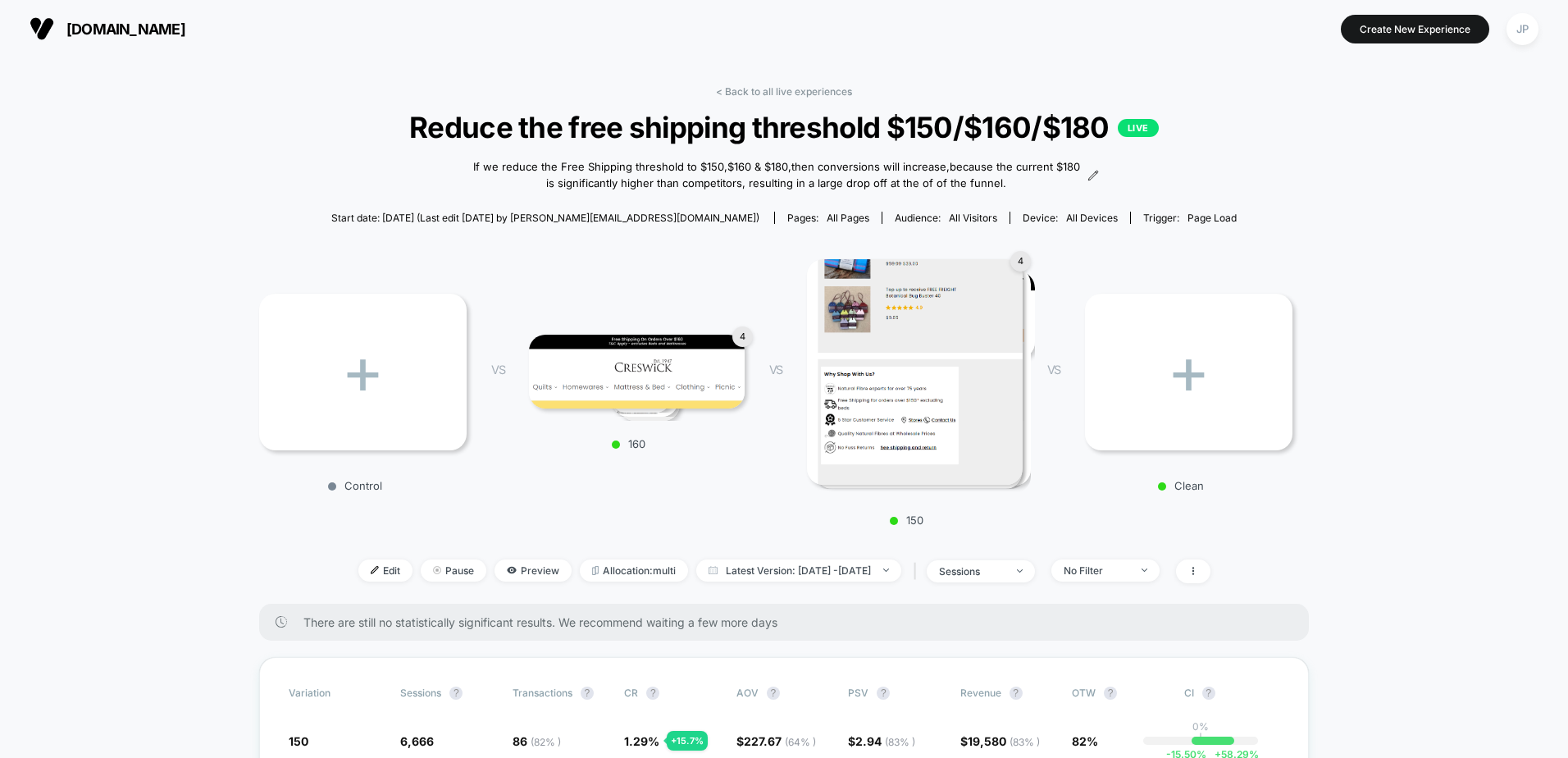
click at [105, 30] on span "[DOMAIN_NAME]" at bounding box center [126, 28] width 119 height 17
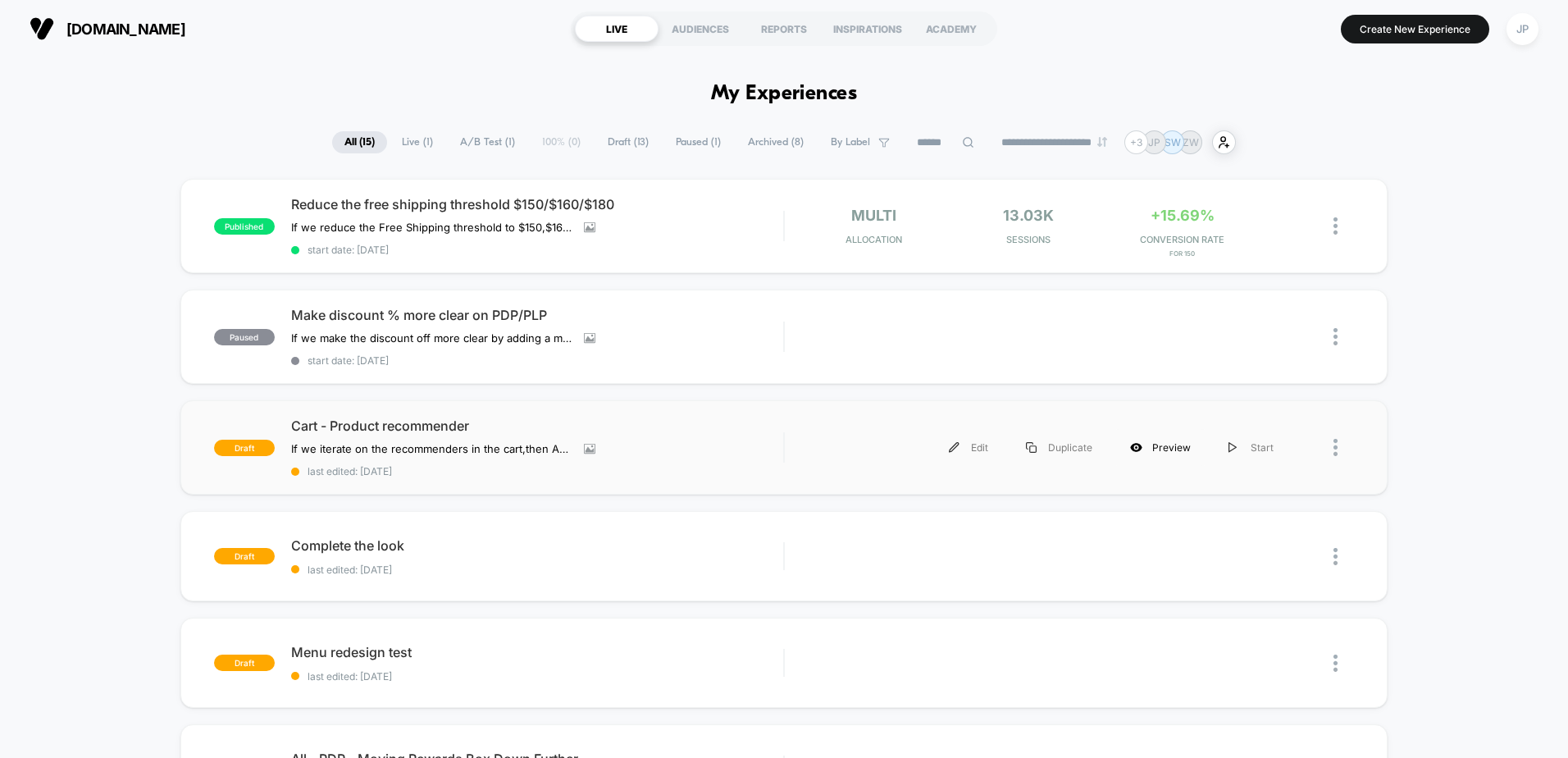
click at [1164, 447] on div "Preview" at bounding box center [1160, 448] width 98 height 37
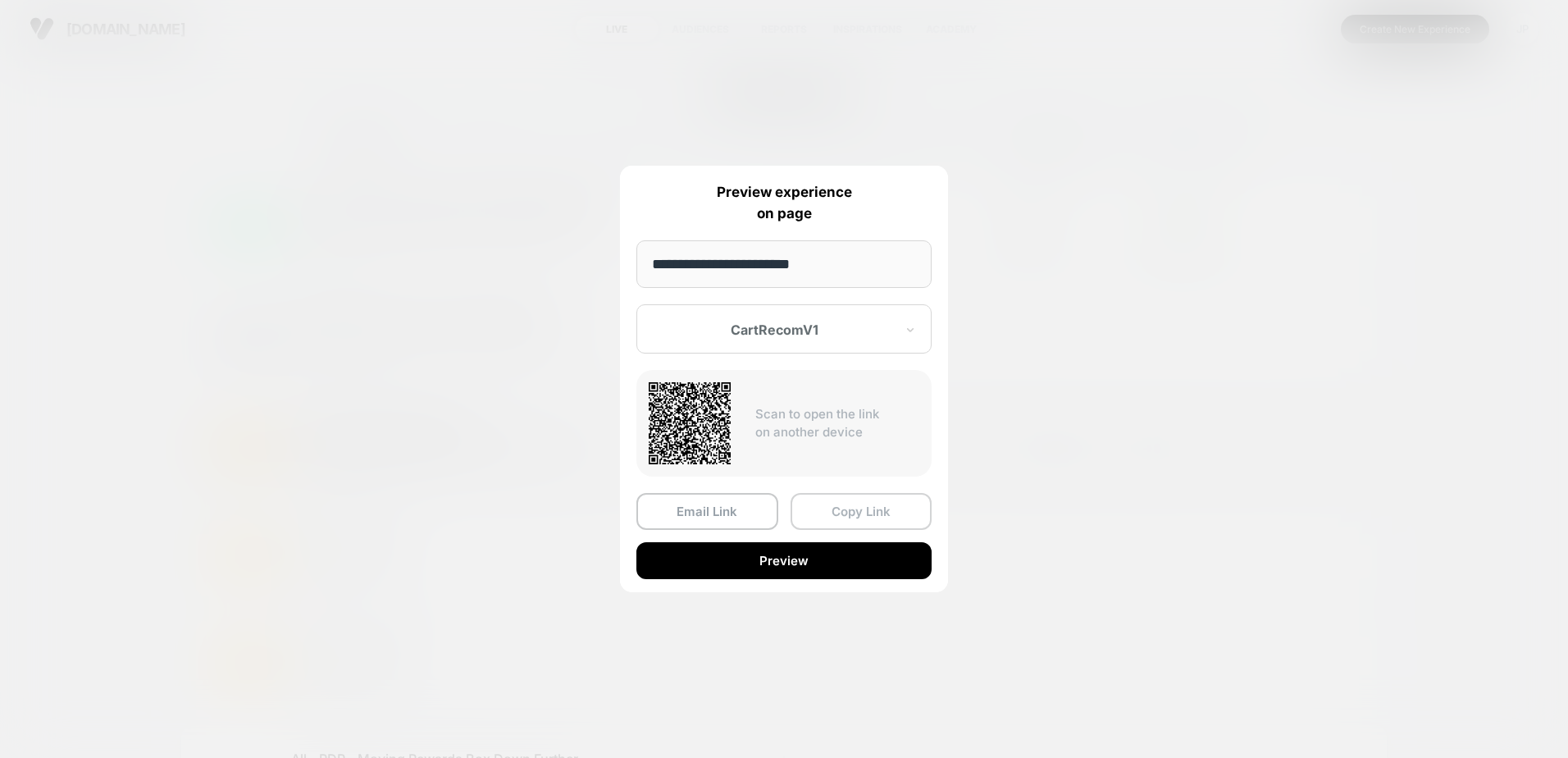
click at [867, 512] on button "Copy Link" at bounding box center [862, 512] width 142 height 37
